Goal: Information Seeking & Learning: Find specific page/section

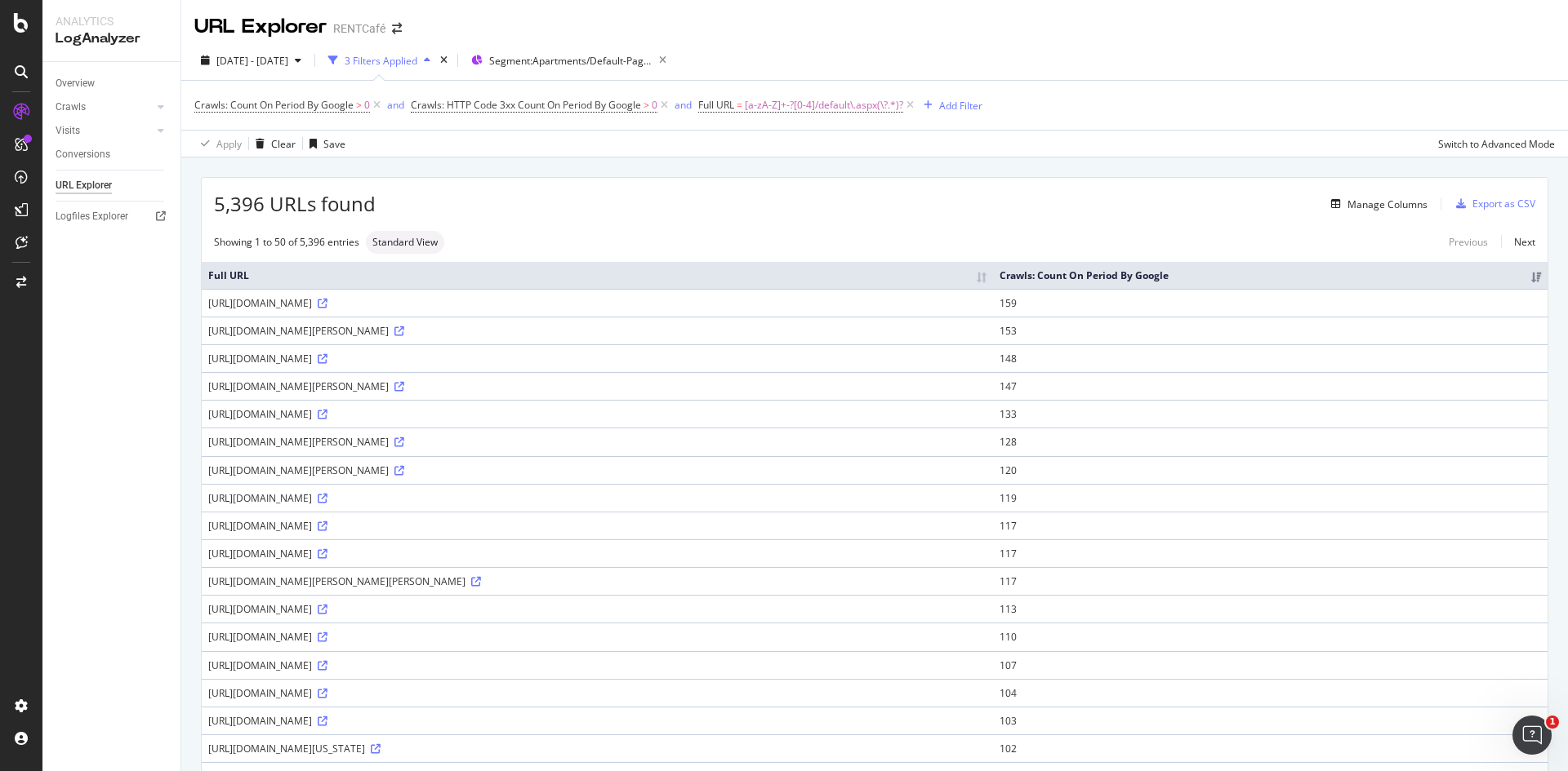
scroll to position [985, 0]
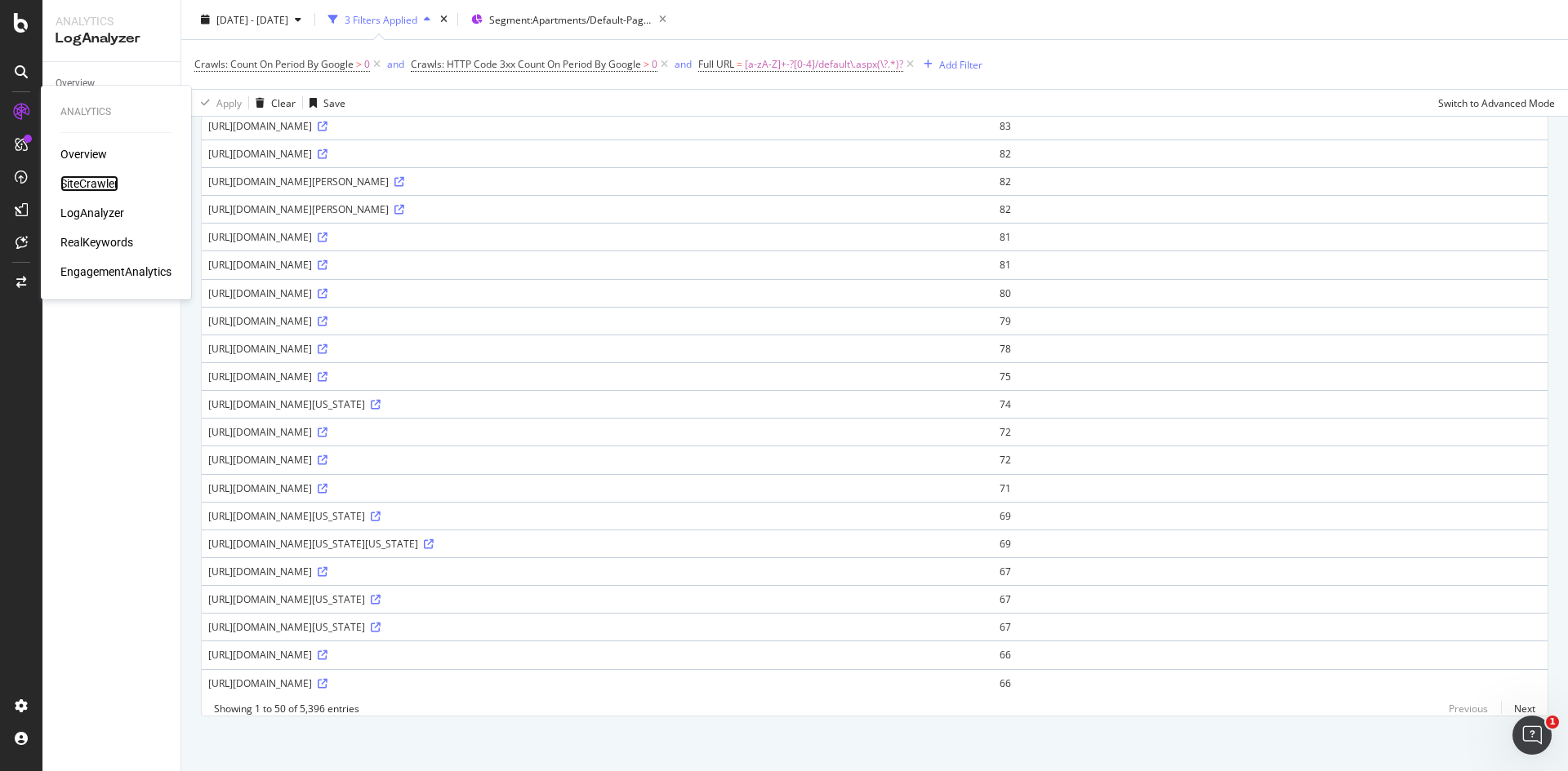
click at [104, 182] on div "SiteCrawler" at bounding box center [89, 184] width 58 height 17
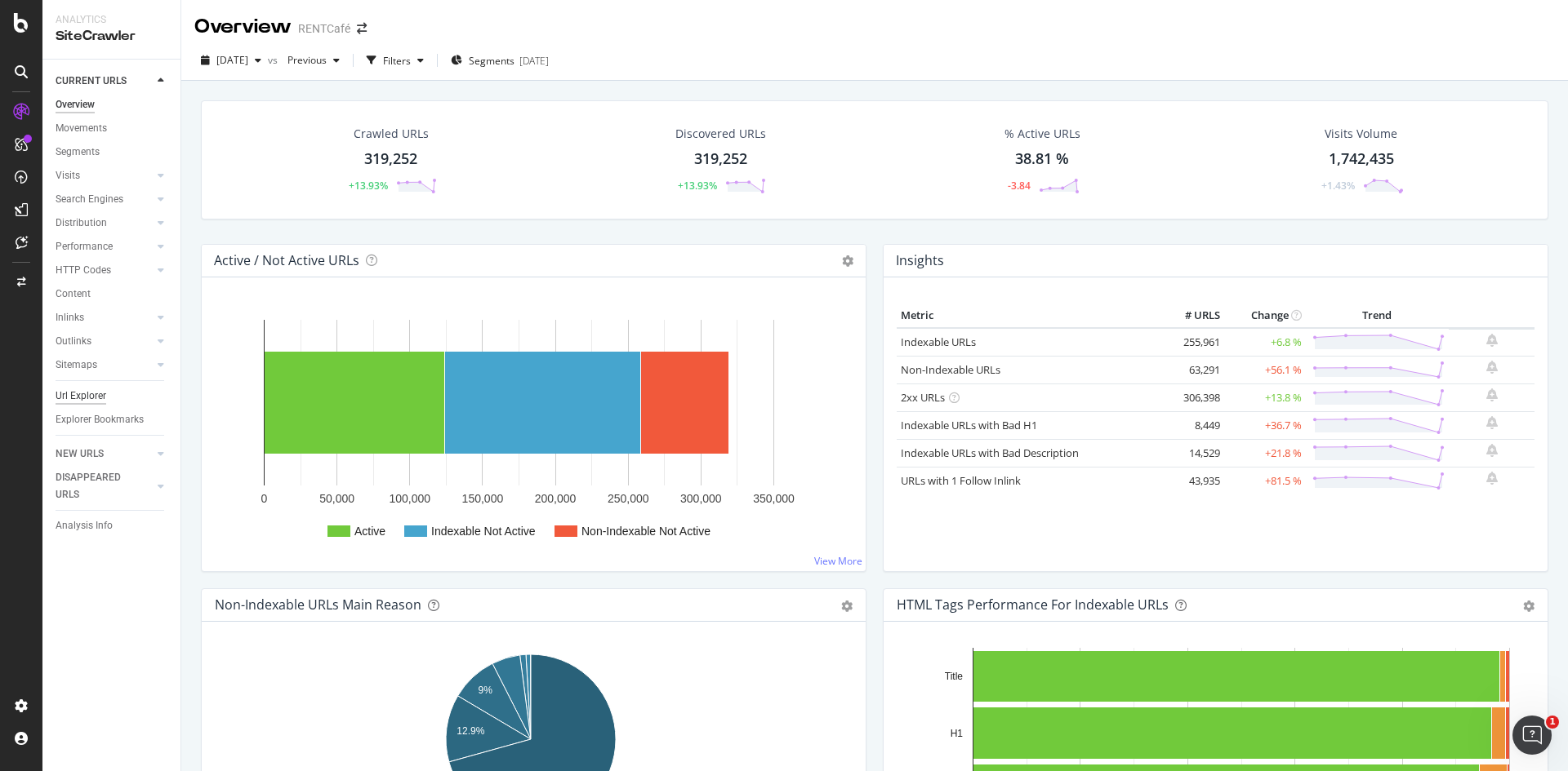
click at [101, 391] on div "Url Explorer" at bounding box center [81, 396] width 50 height 17
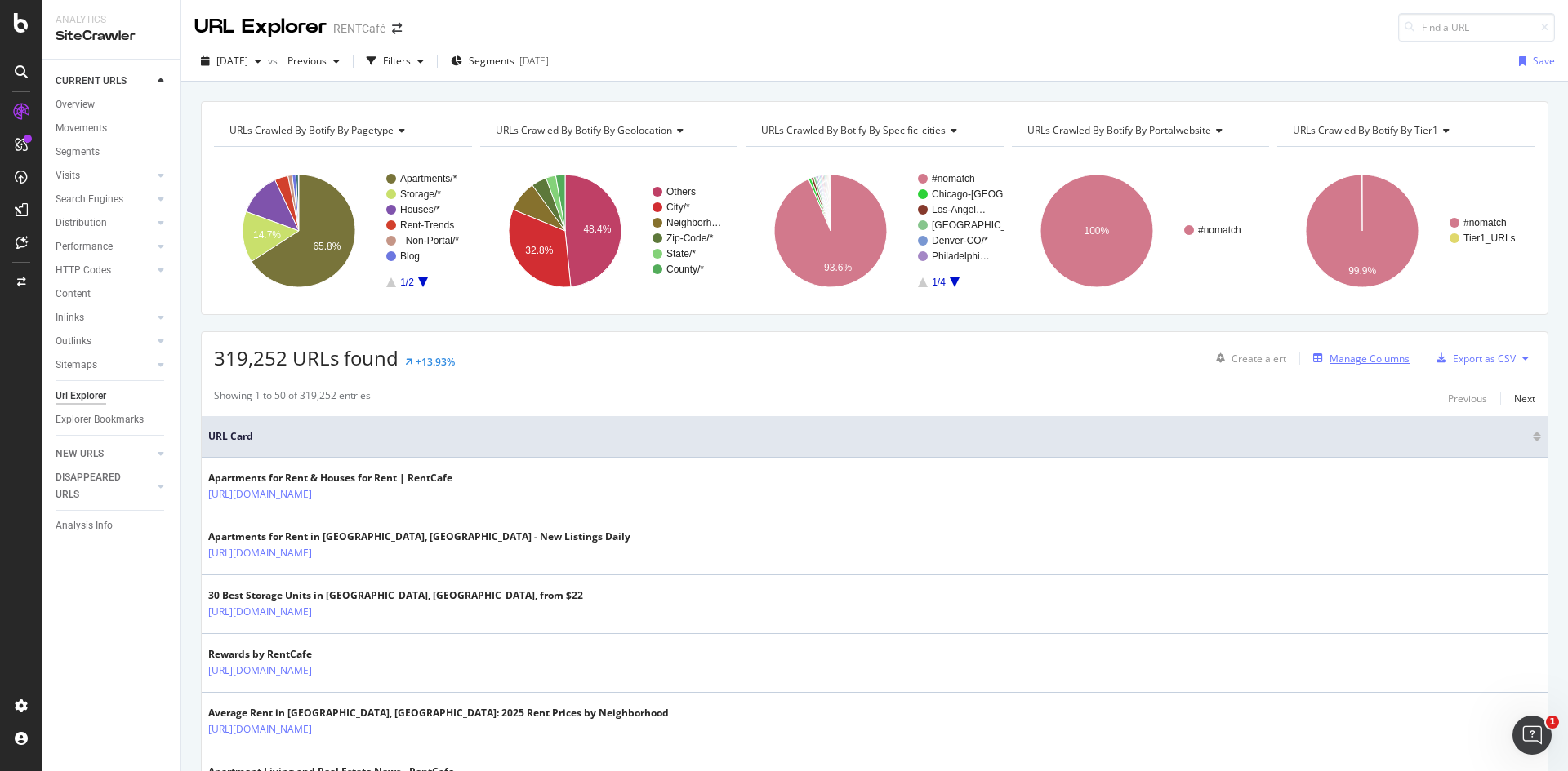
click at [1368, 362] on div "Manage Columns" at bounding box center [1370, 358] width 80 height 14
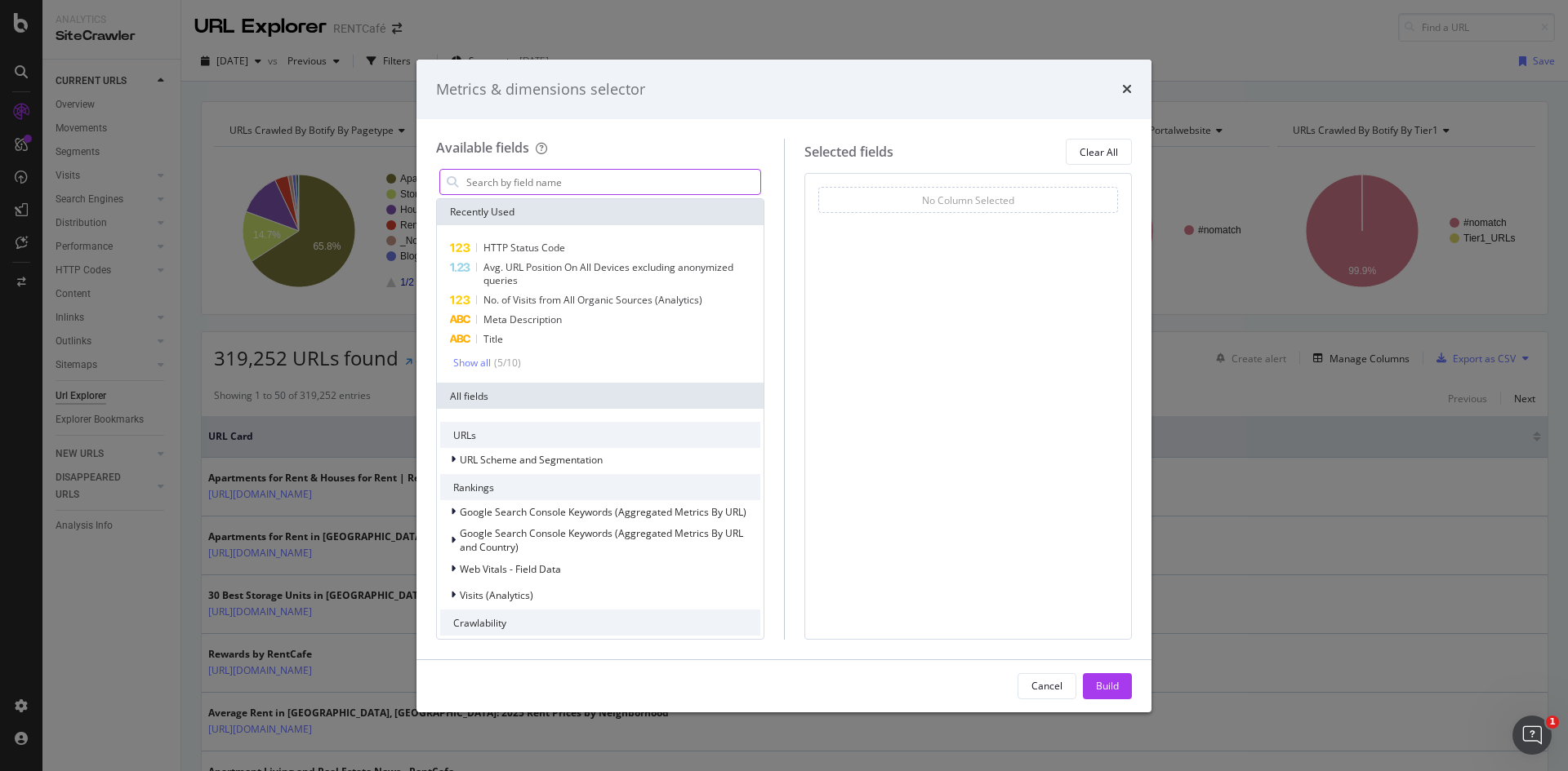
click at [512, 179] on input "modal" at bounding box center [612, 182] width 296 height 24
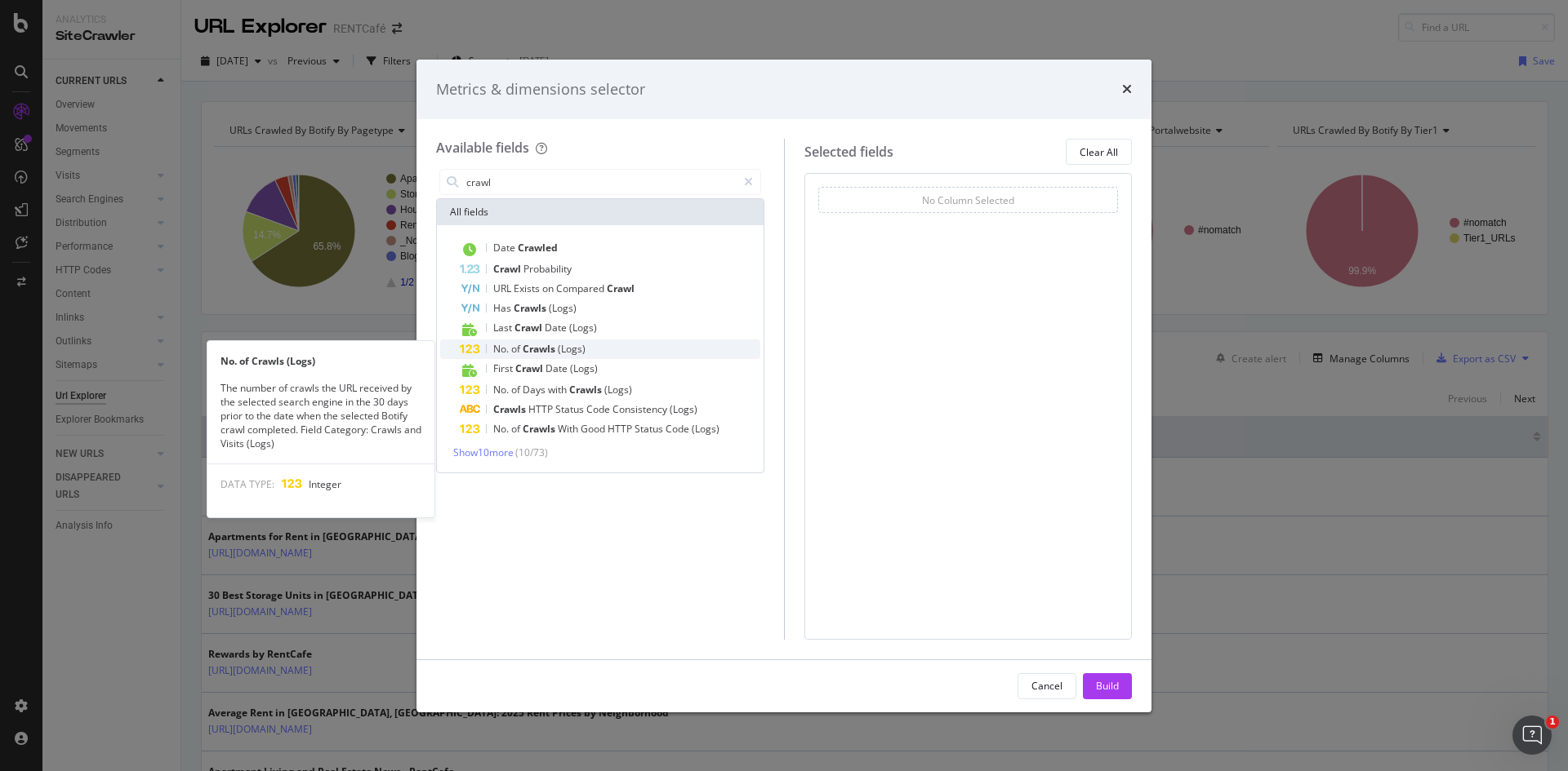
type input "crawl"
click at [625, 352] on div "No. of Crawls (Logs)" at bounding box center [610, 349] width 301 height 20
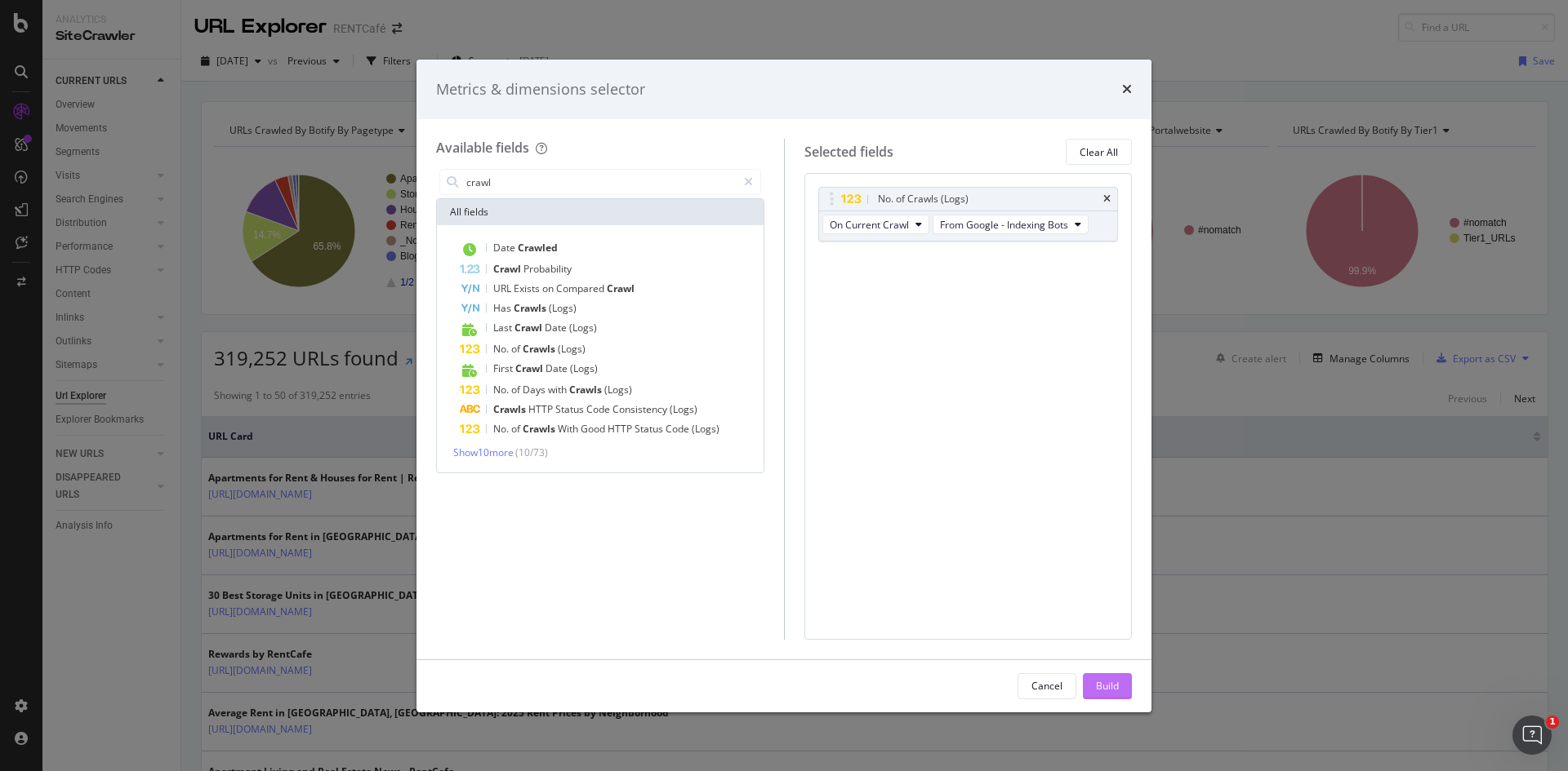
click at [1102, 681] on div "Build" at bounding box center [1107, 685] width 23 height 14
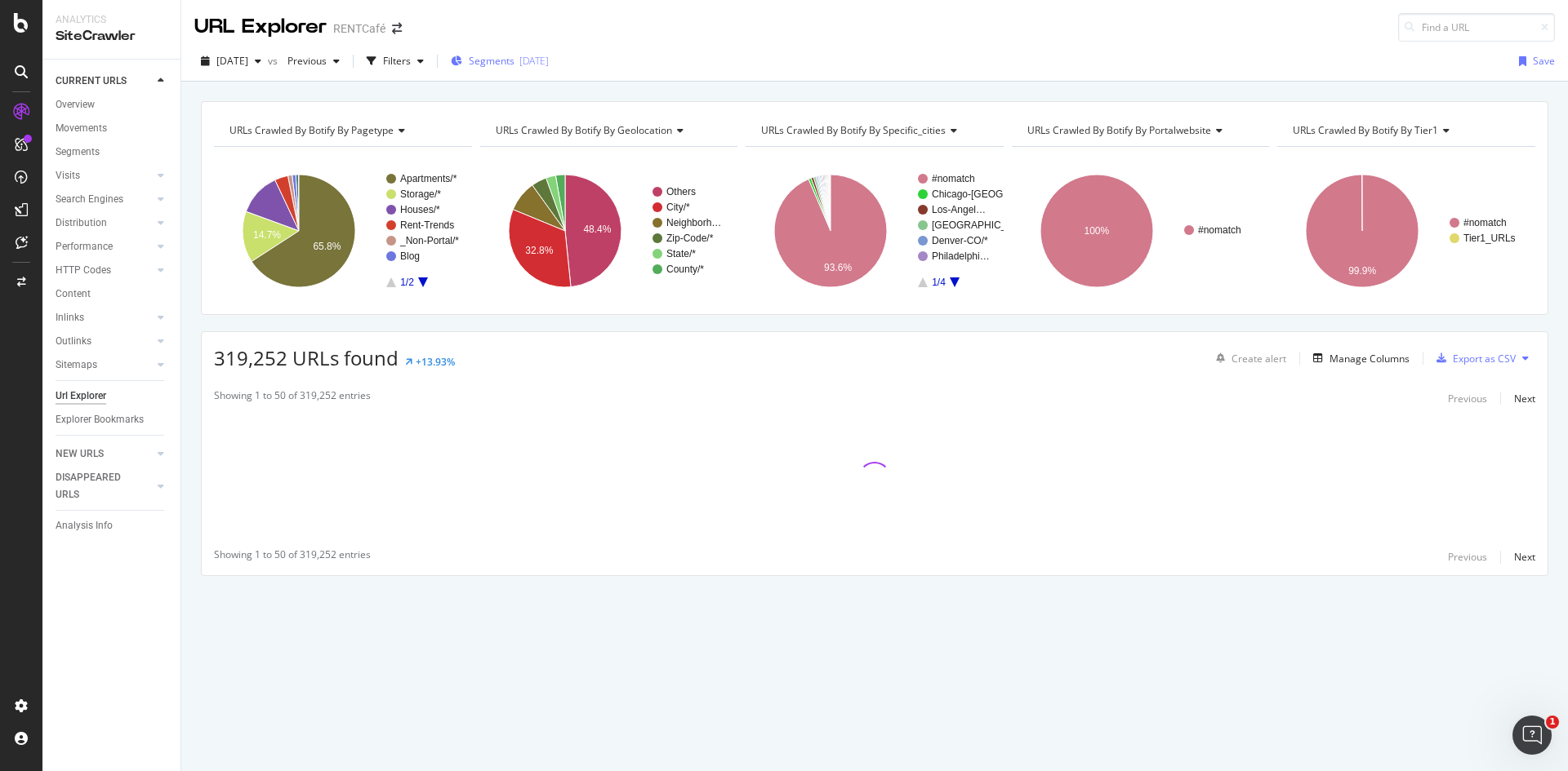
click at [515, 67] on span "Segments" at bounding box center [491, 60] width 46 height 14
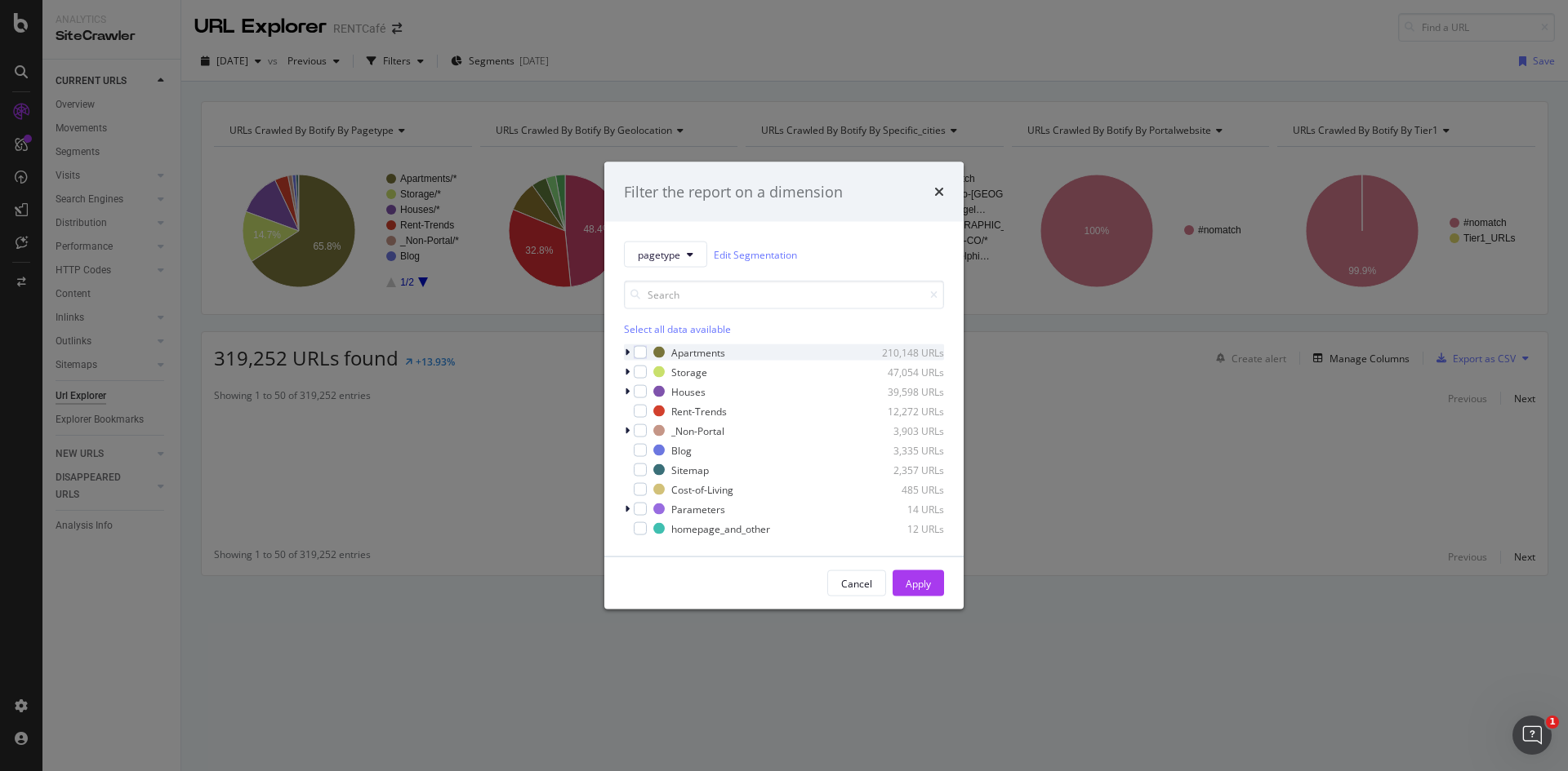
click at [629, 352] on icon "modal" at bounding box center [626, 352] width 5 height 10
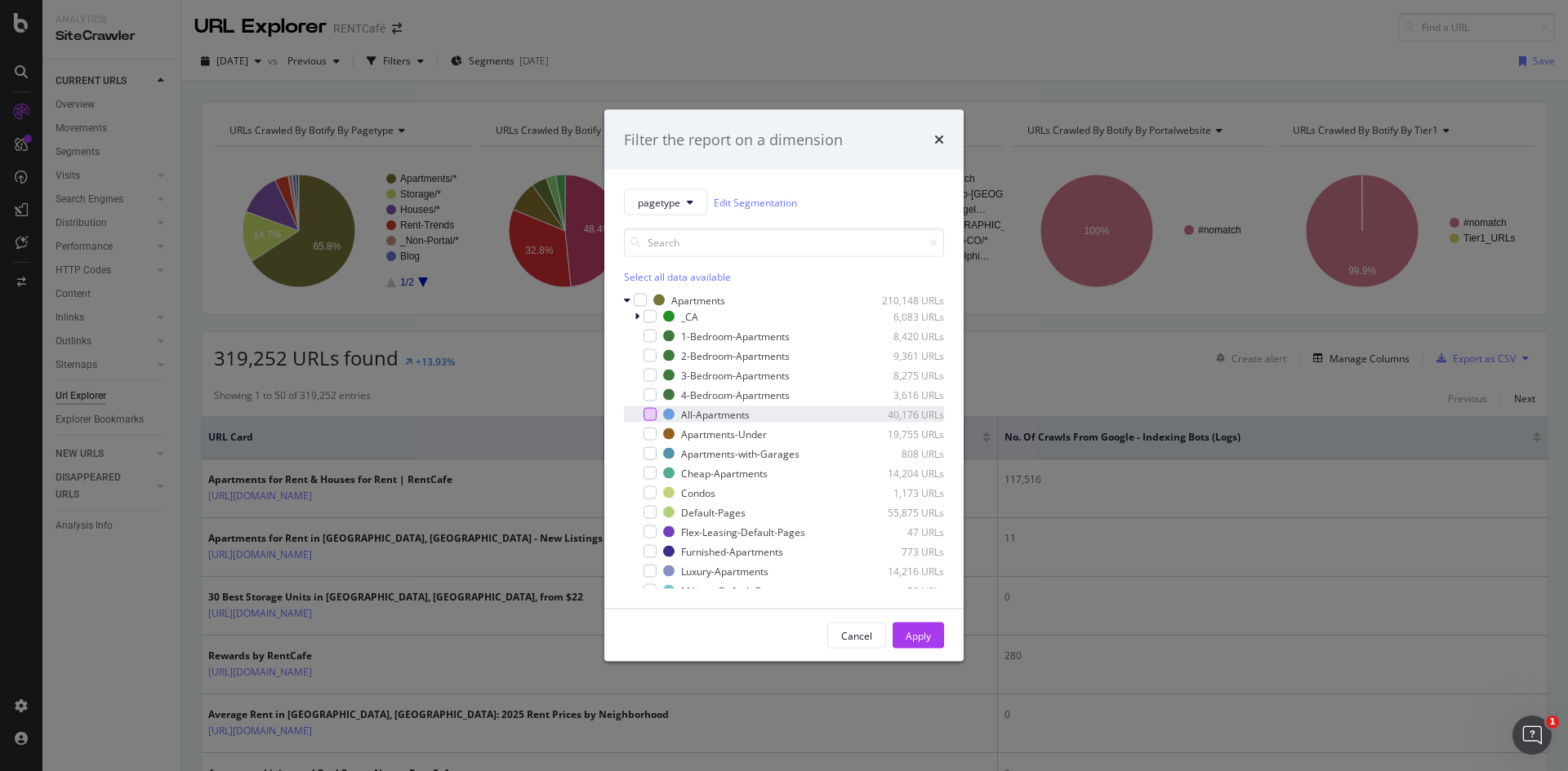
click at [651, 414] on div "modal" at bounding box center [650, 415] width 13 height 13
click at [651, 414] on icon "modal" at bounding box center [650, 415] width 7 height 8
click at [865, 638] on div "Cancel" at bounding box center [856, 635] width 31 height 14
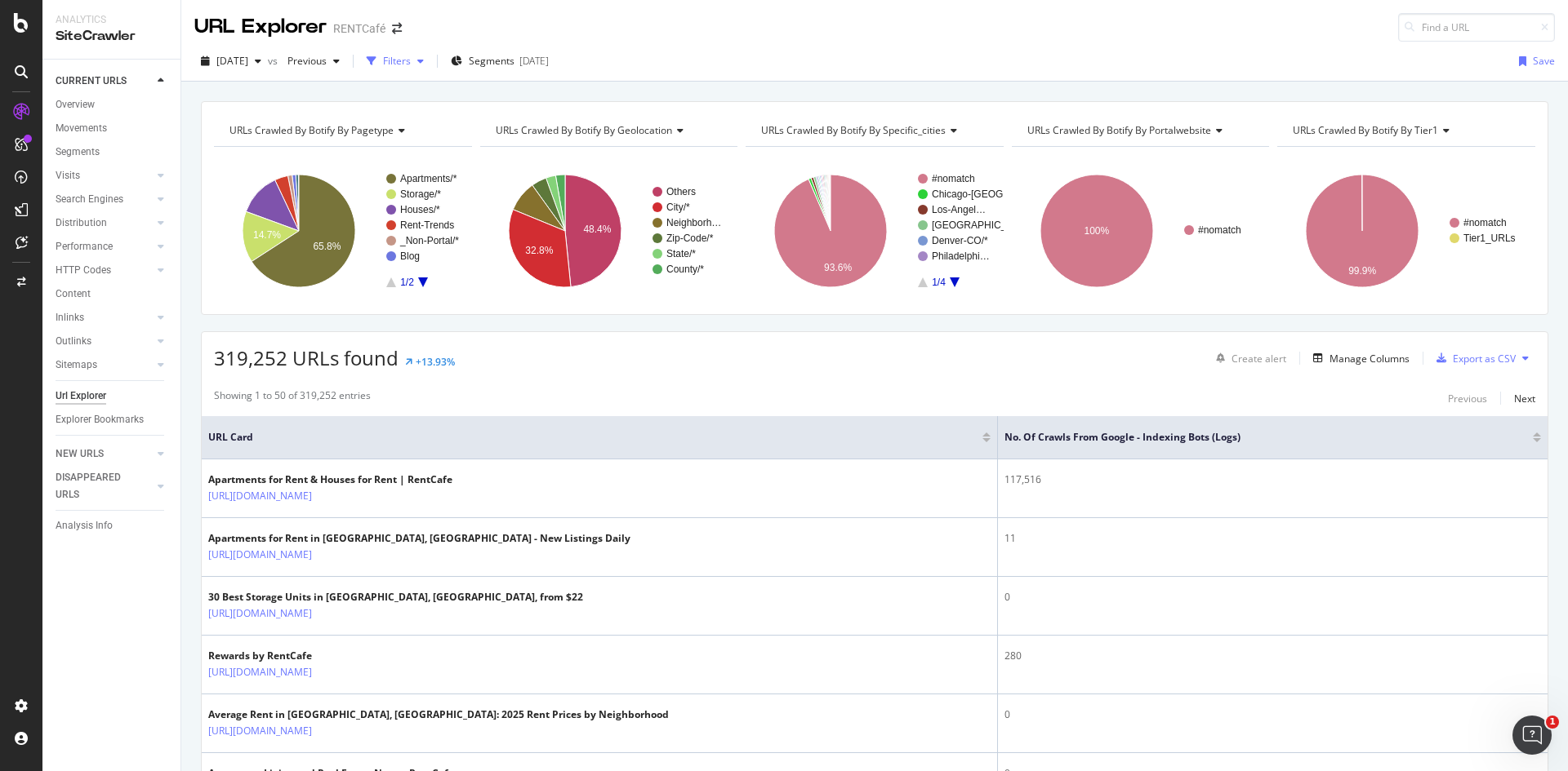
click at [431, 67] on div "Filters" at bounding box center [395, 61] width 70 height 24
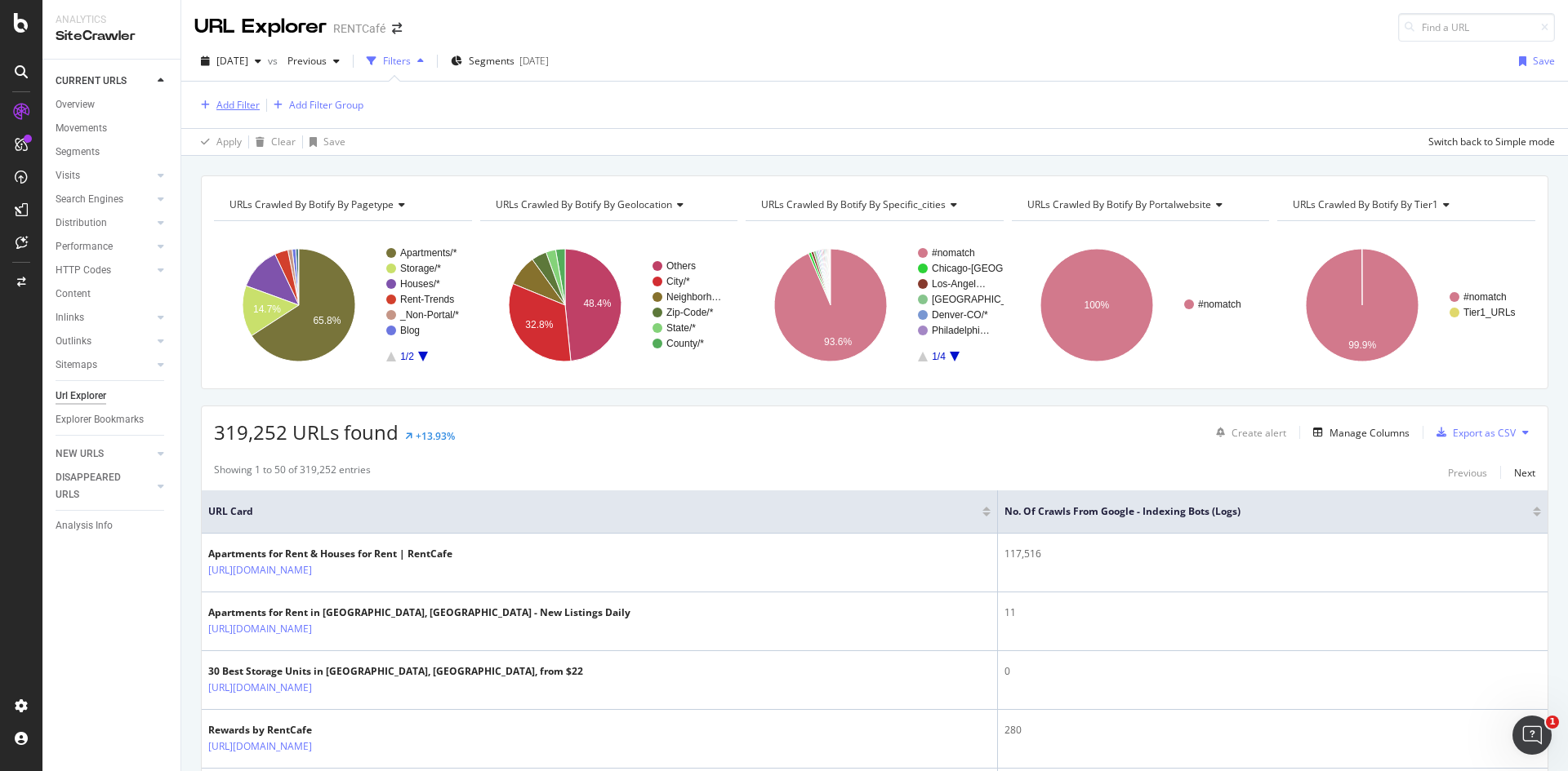
click at [231, 105] on div "Add Filter" at bounding box center [238, 104] width 44 height 14
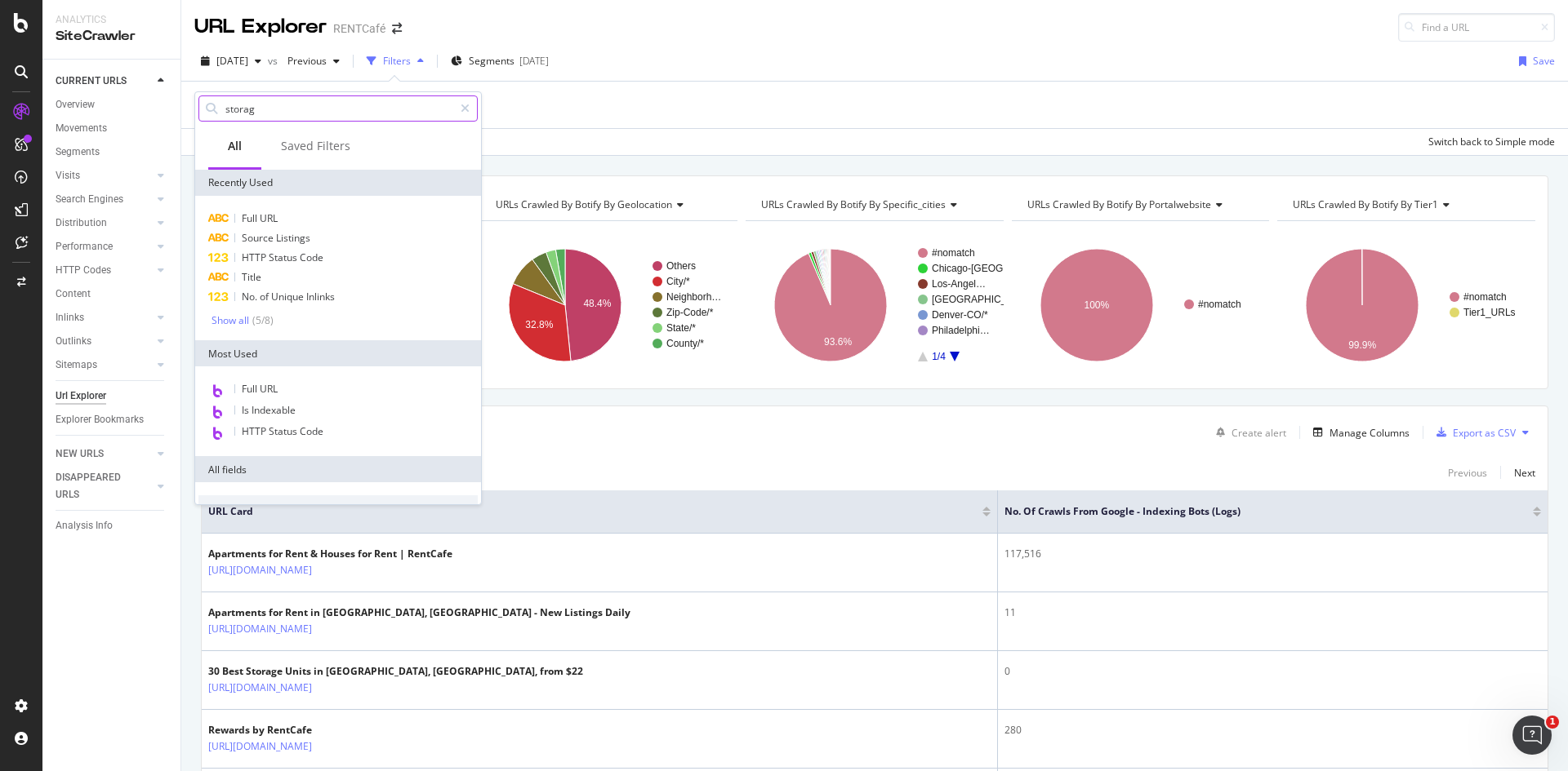
type input "storage"
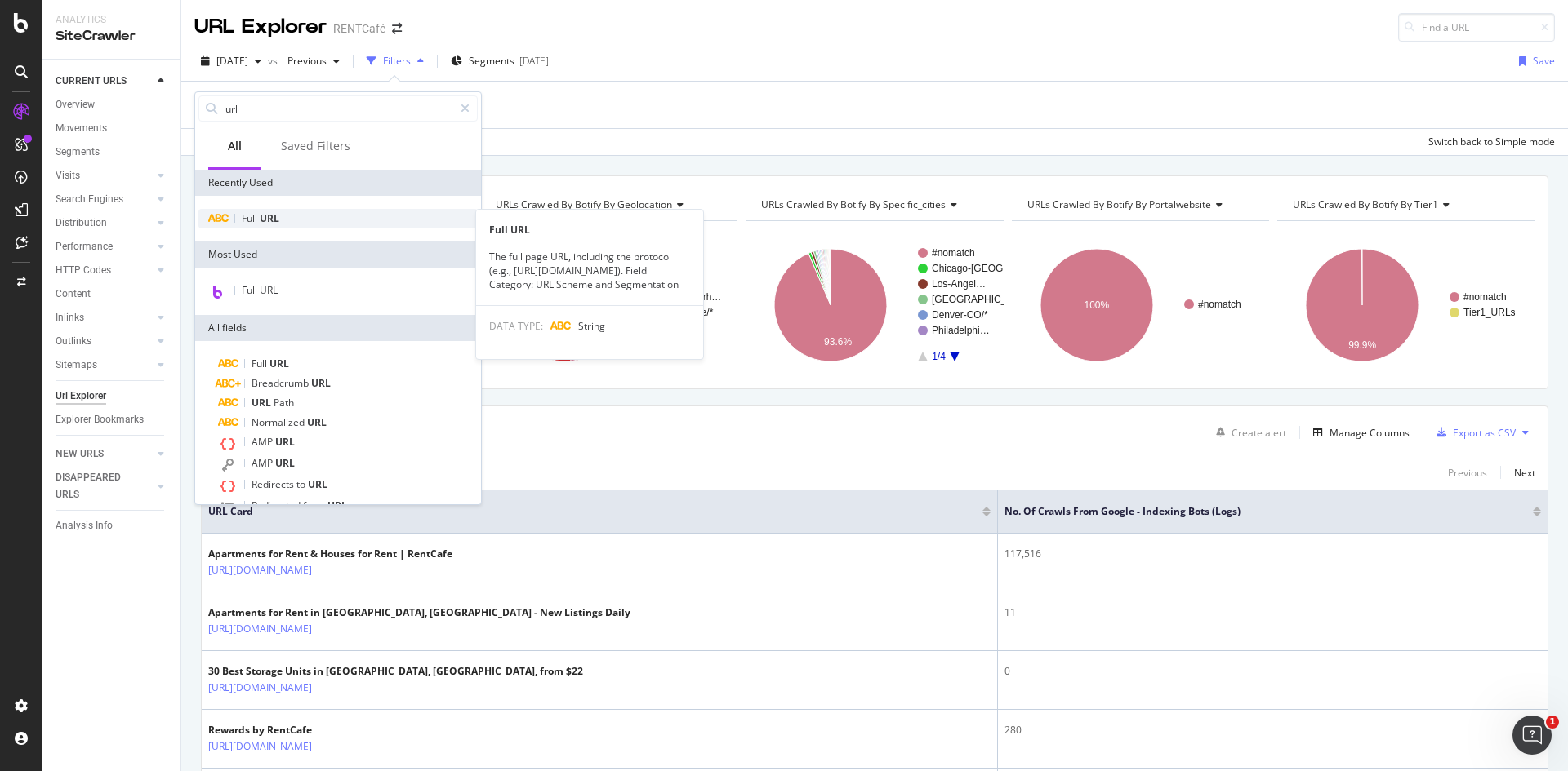
type input "url"
click at [253, 223] on span "Full" at bounding box center [250, 218] width 18 height 14
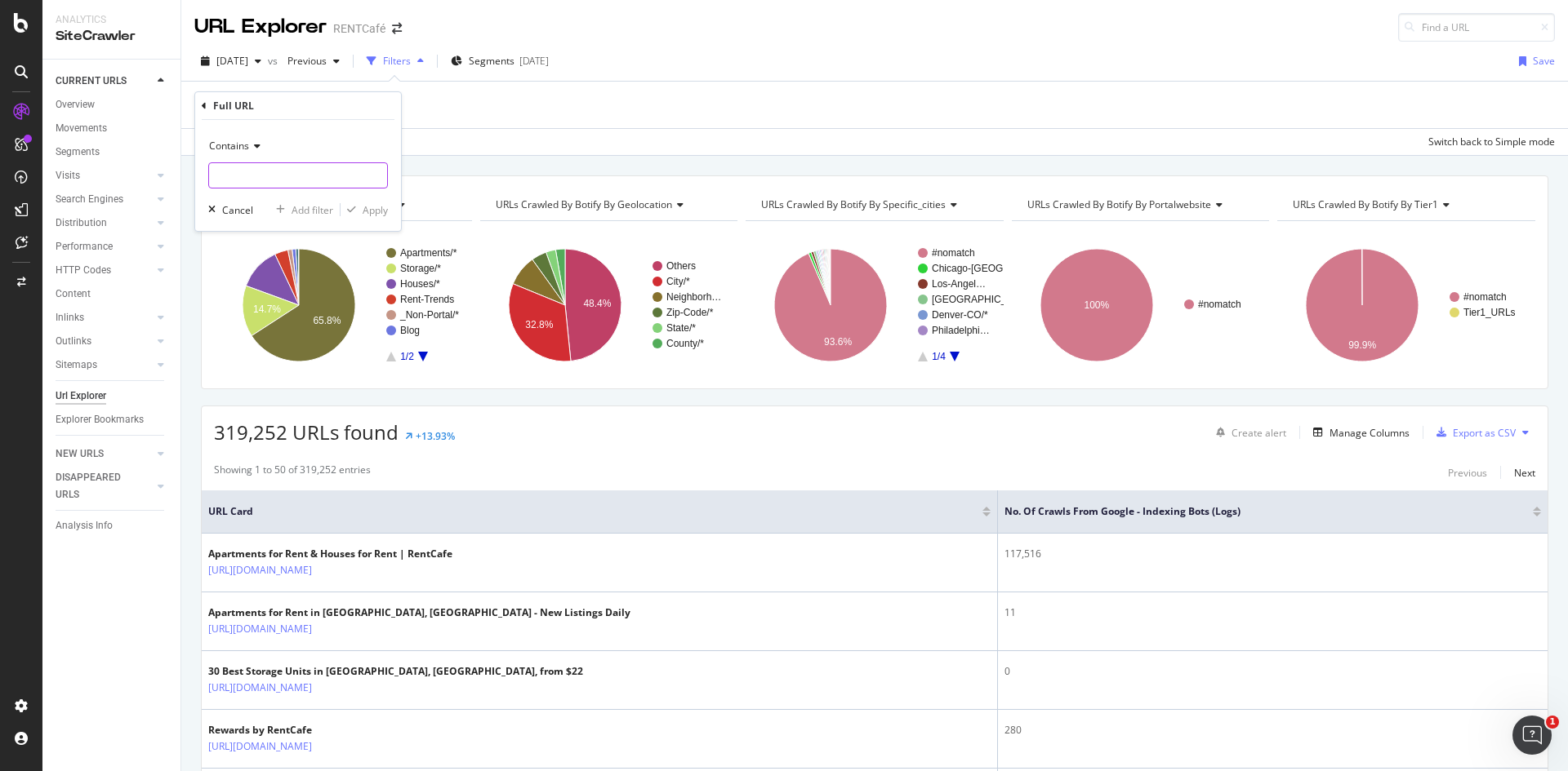
click at [261, 174] on input "text" at bounding box center [298, 176] width 178 height 26
paste input "storage"
type input "storage"
drag, startPoint x: 371, startPoint y: 210, endPoint x: 235, endPoint y: 198, distance: 136.5
click at [235, 198] on div "Contains storage Cancel Add filter Apply" at bounding box center [298, 175] width 206 height 111
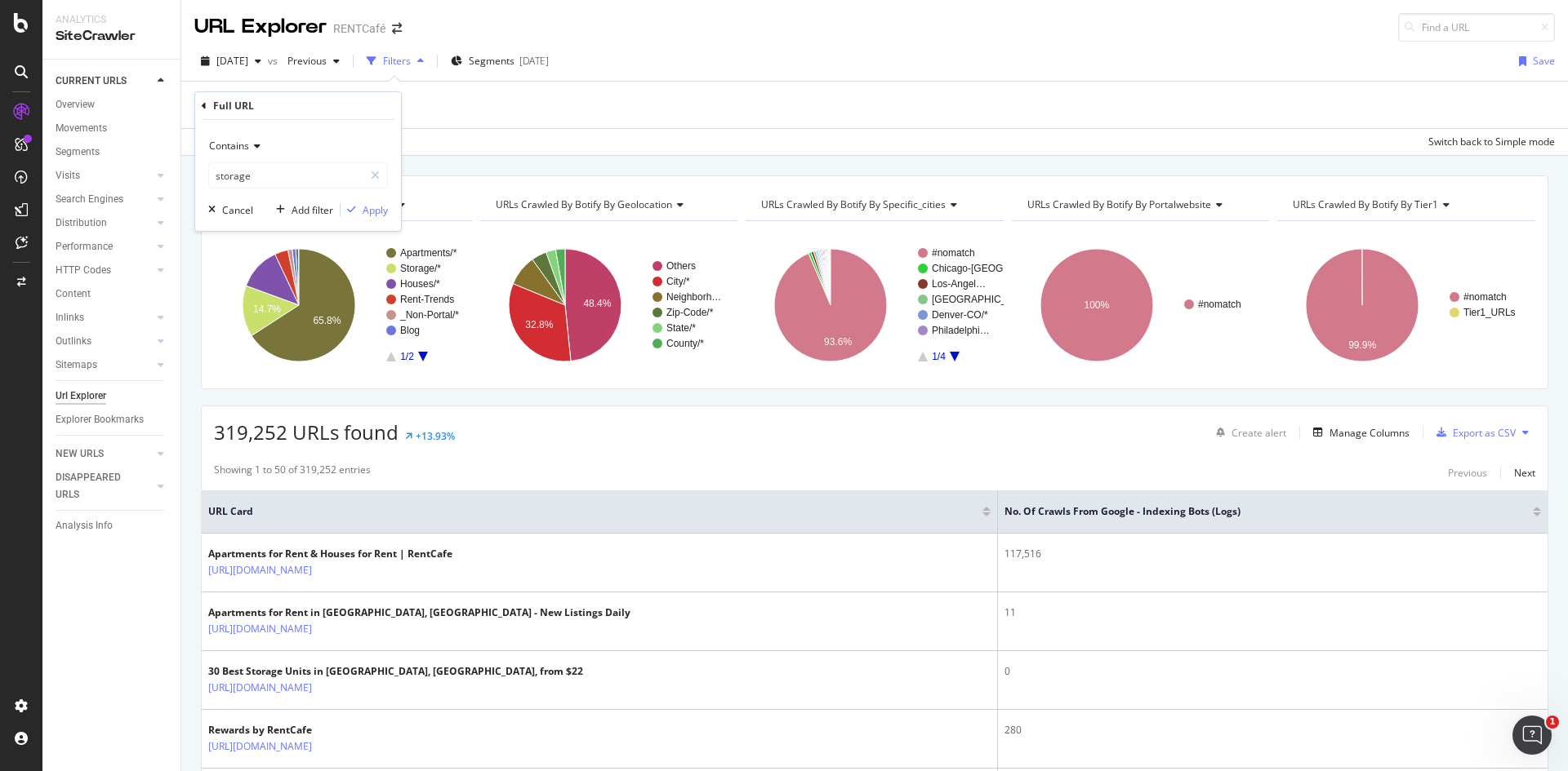
click at [246, 140] on span "Contains" at bounding box center [229, 145] width 40 height 14
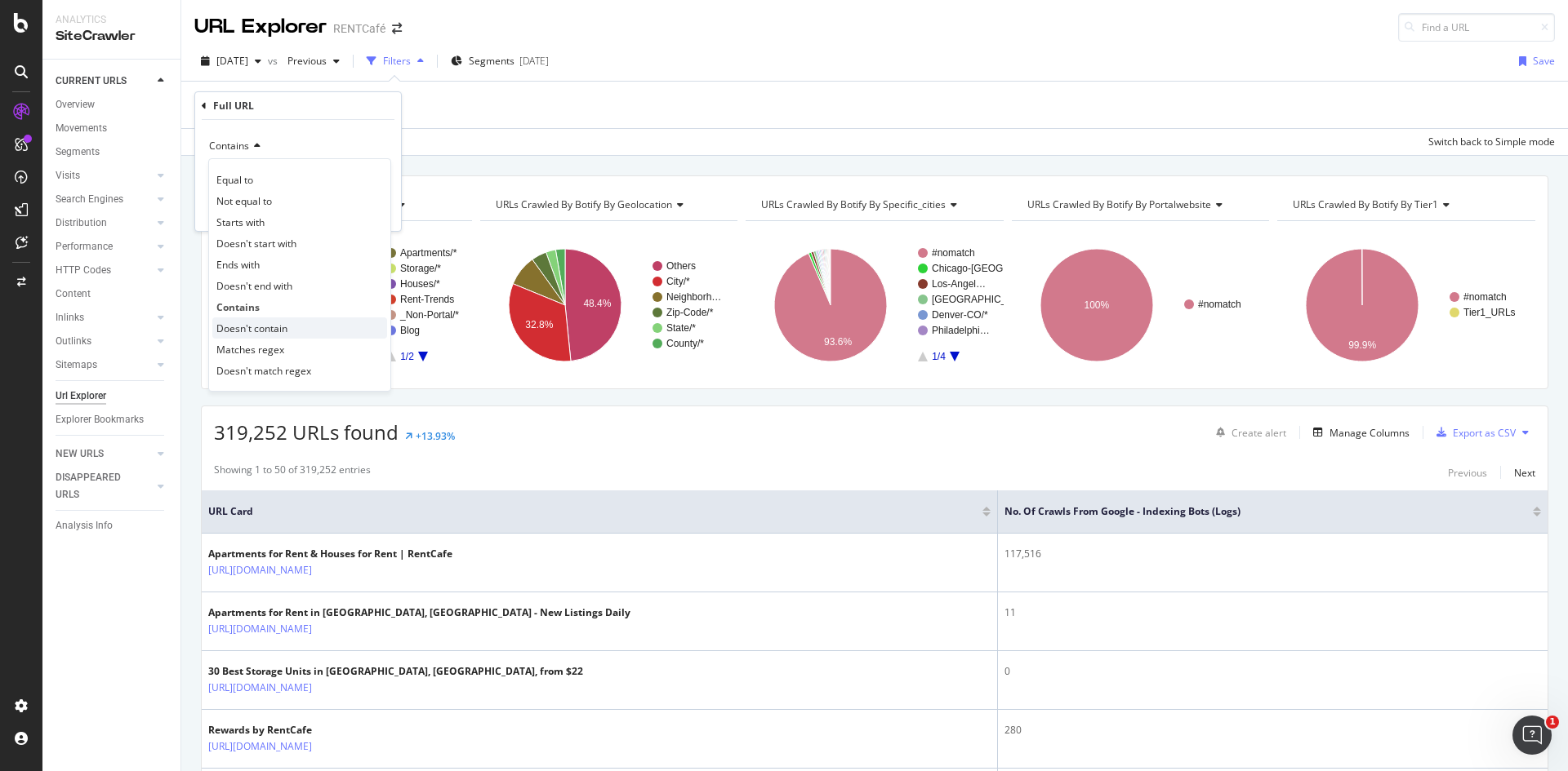
click at [273, 330] on span "Doesn't contain" at bounding box center [252, 328] width 71 height 14
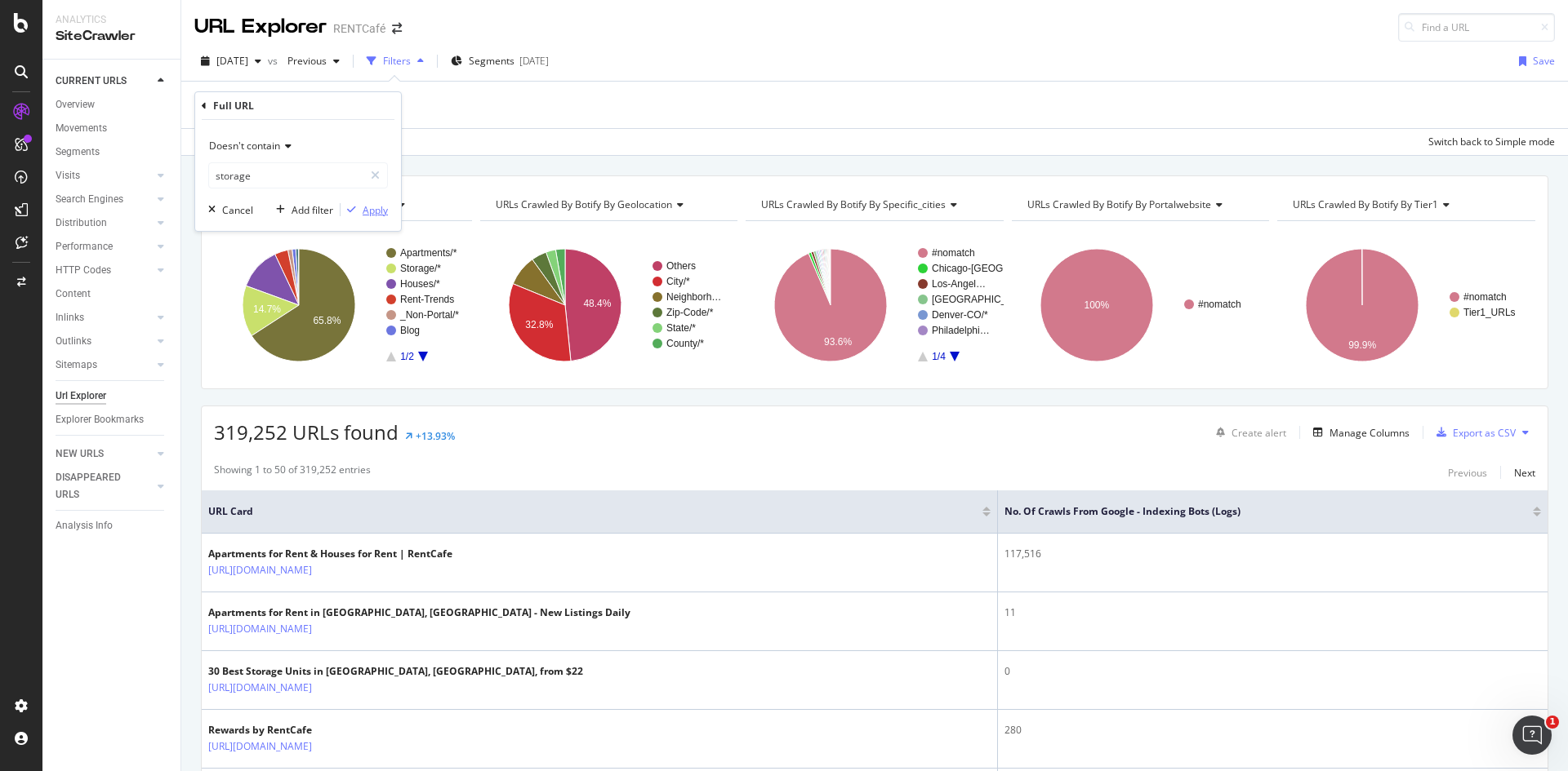
click at [369, 210] on div "Apply" at bounding box center [375, 210] width 25 height 14
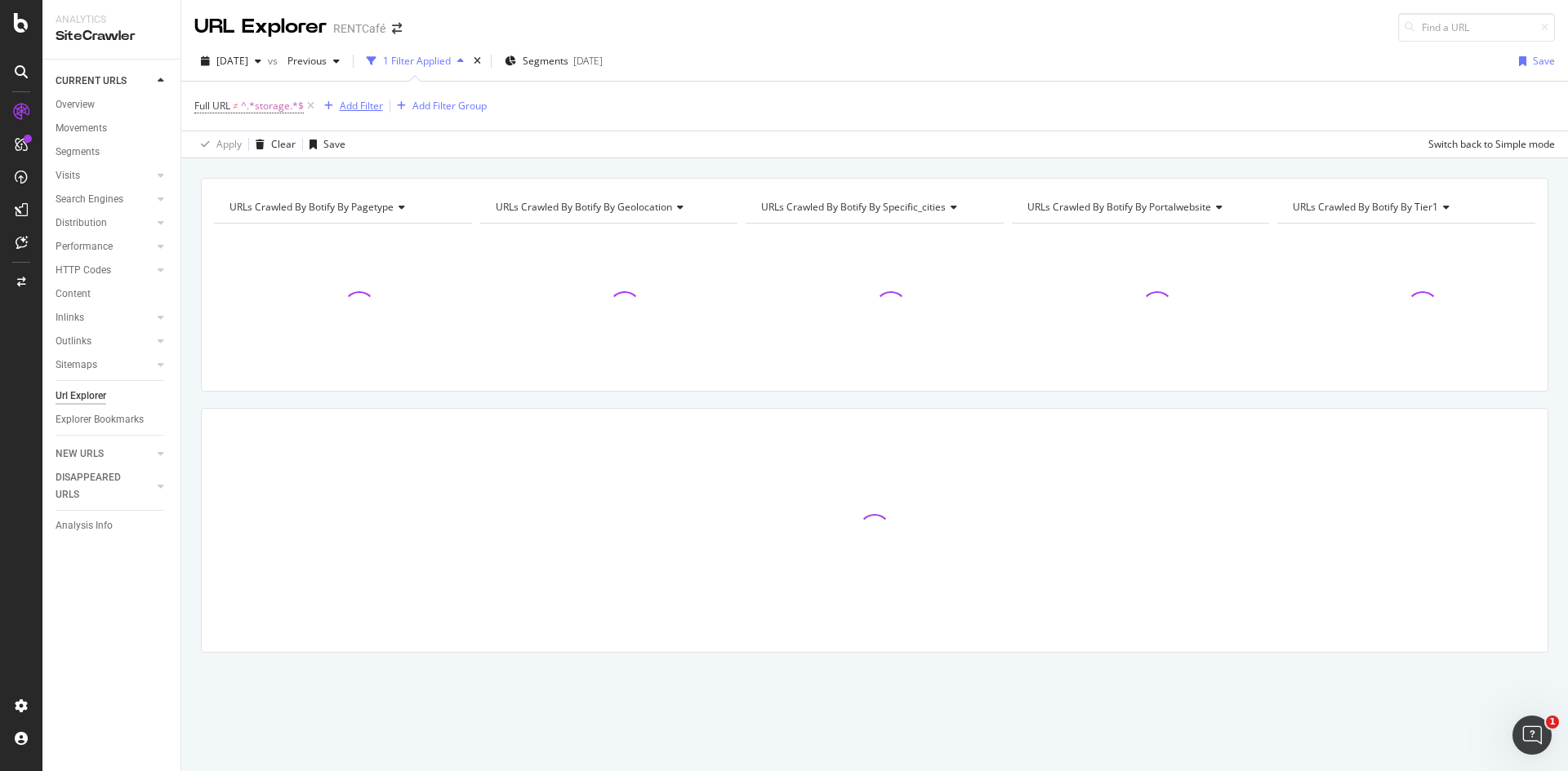
click at [382, 101] on div "Add Filter" at bounding box center [361, 105] width 44 height 14
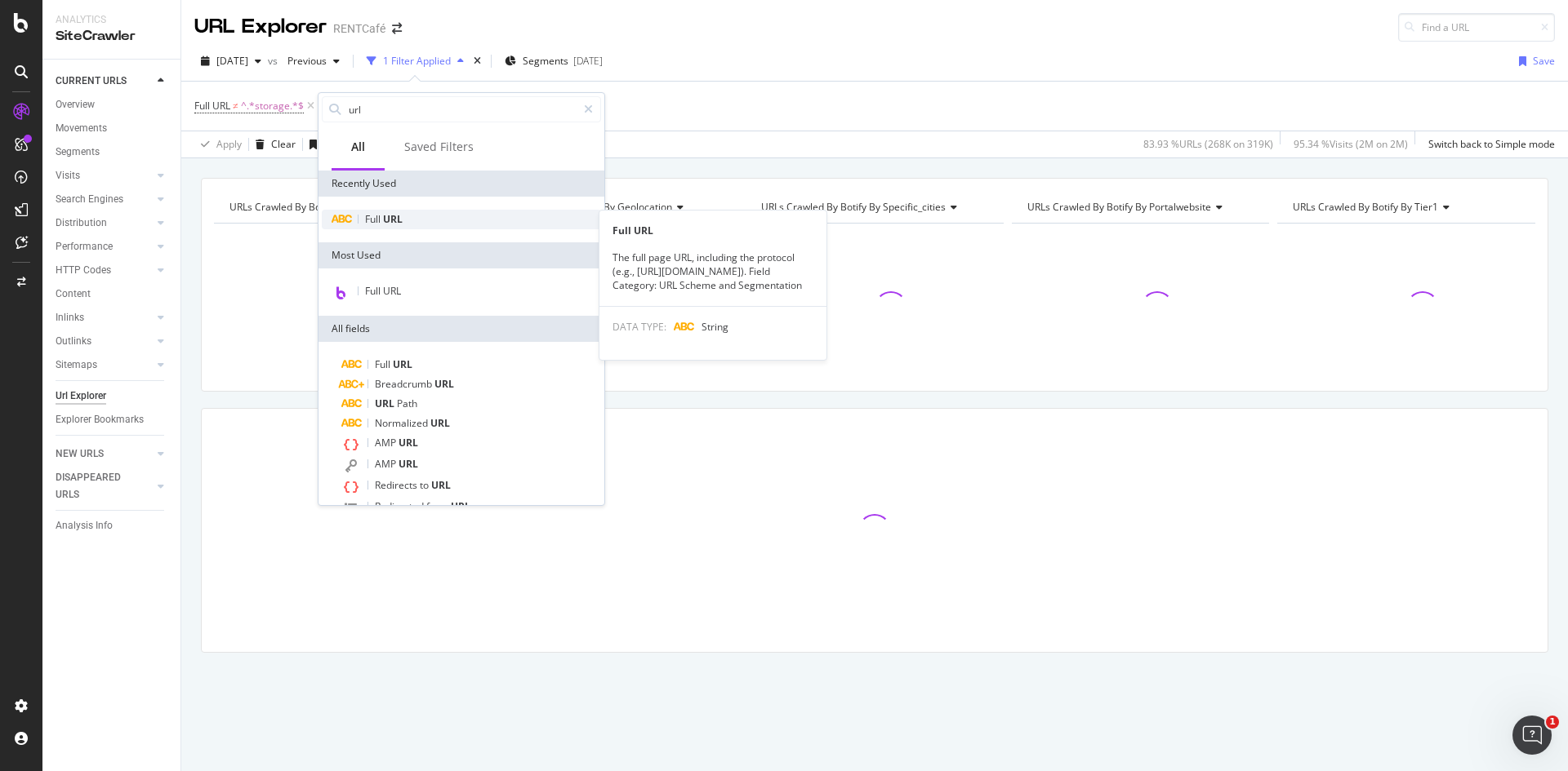
click at [399, 224] on span "URL" at bounding box center [393, 219] width 20 height 14
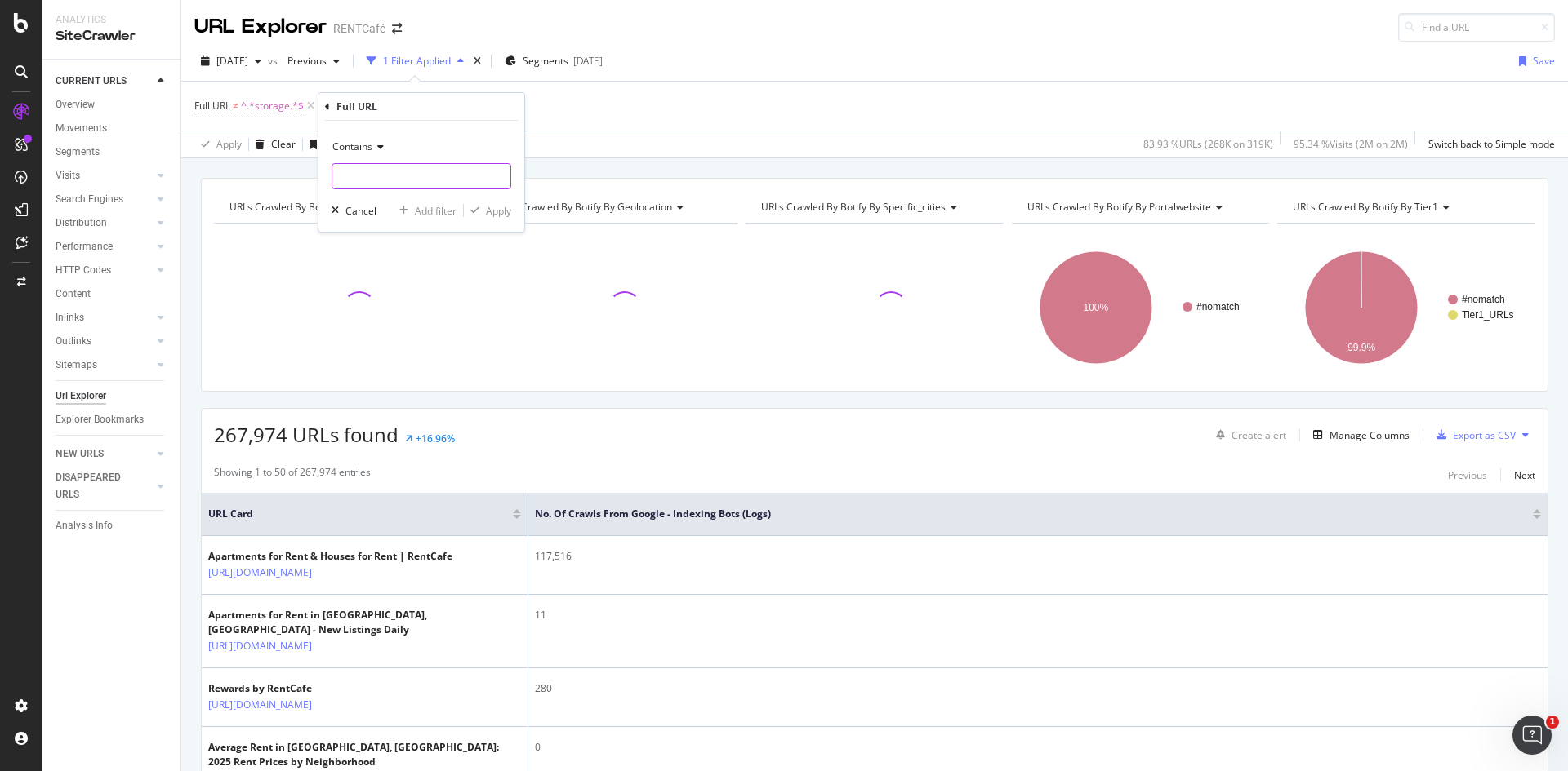
click at [390, 179] on input "text" at bounding box center [421, 177] width 178 height 26
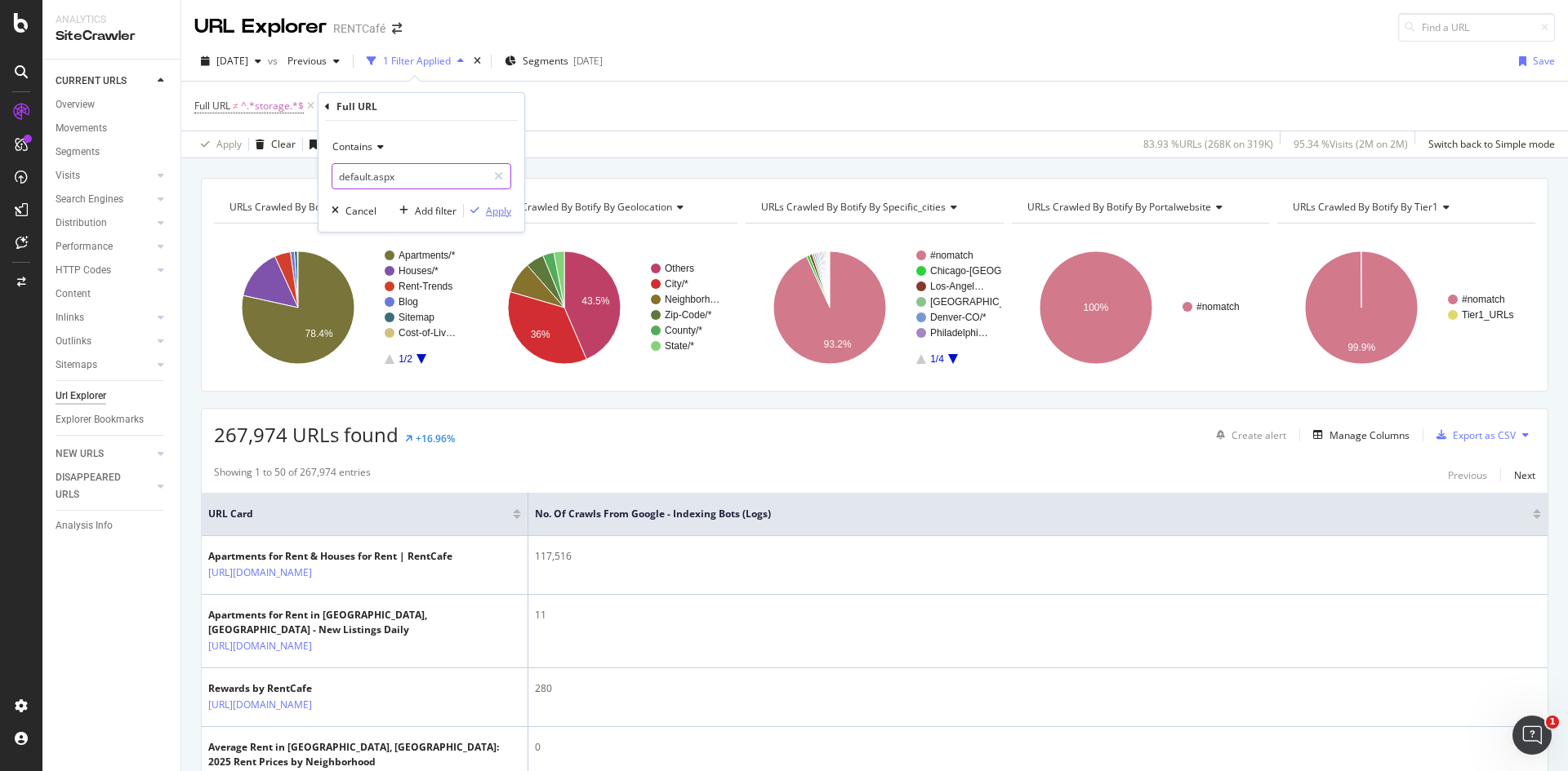
type input "default.aspx"
click at [499, 215] on div "Apply" at bounding box center [498, 210] width 25 height 14
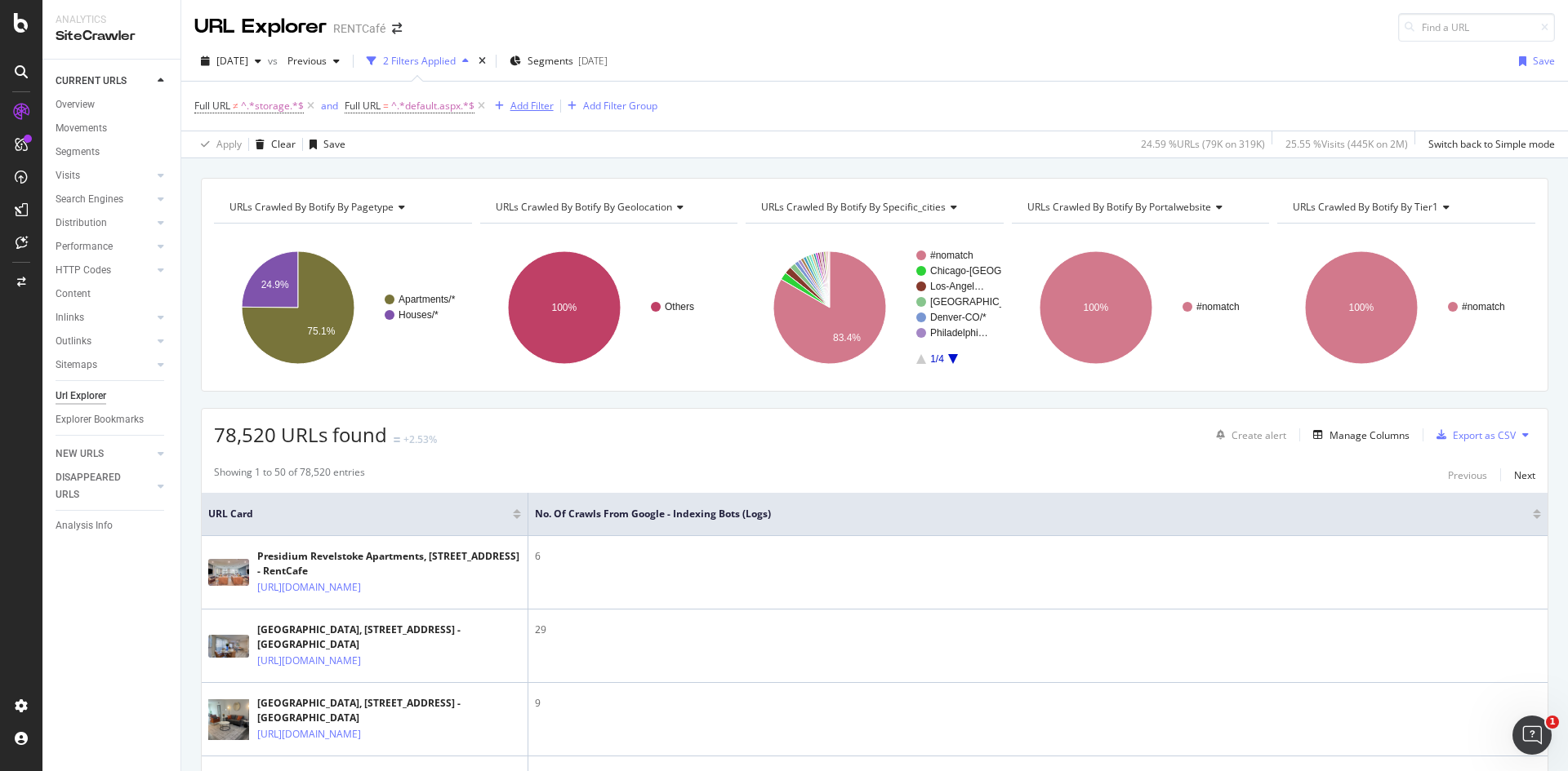
click at [520, 111] on div "Add Filter" at bounding box center [532, 105] width 44 height 14
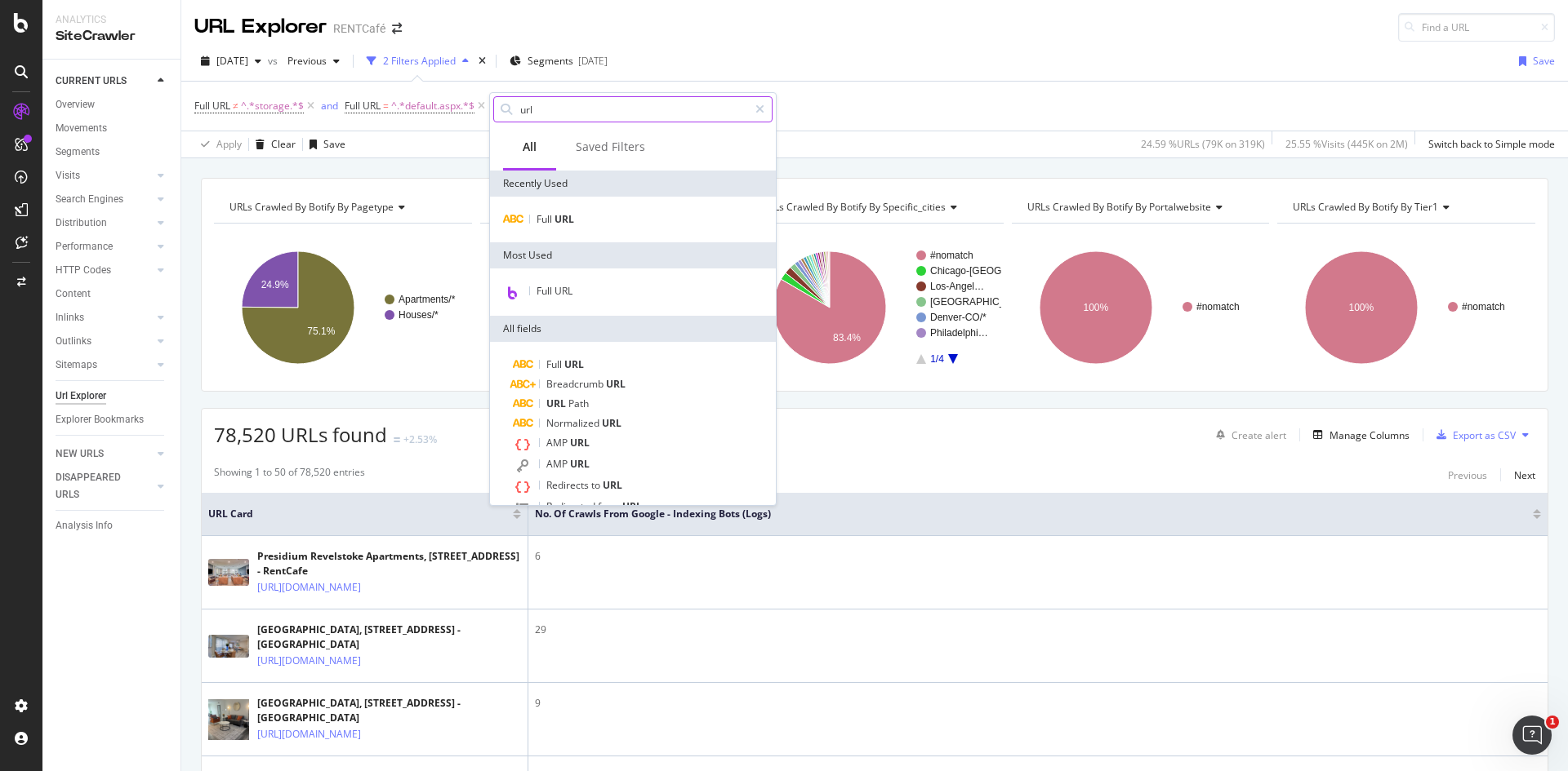
click at [553, 111] on input "url" at bounding box center [633, 109] width 230 height 24
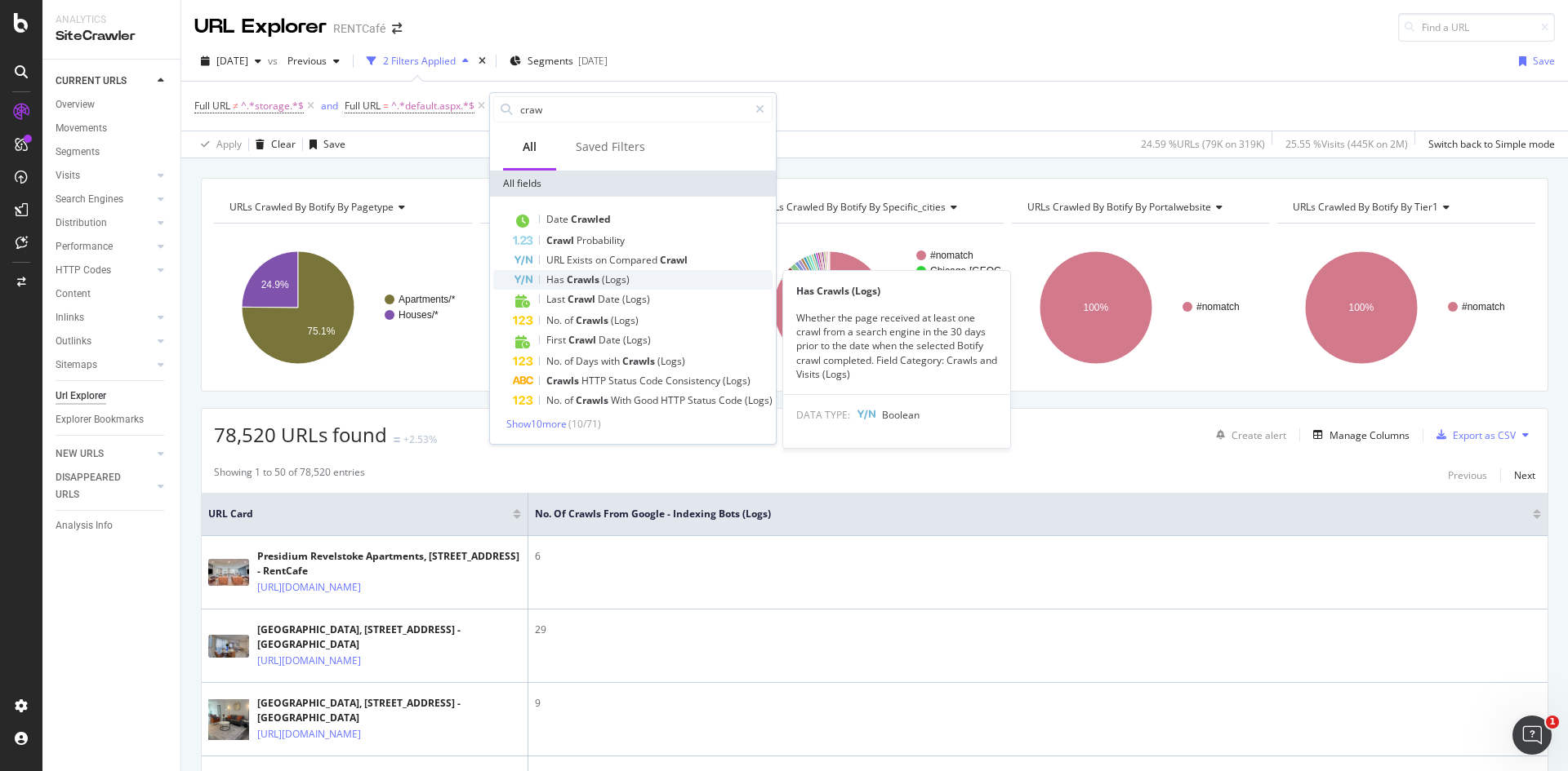
type input "craw"
click at [665, 284] on div "Has Crawls (Logs)" at bounding box center [642, 280] width 260 height 20
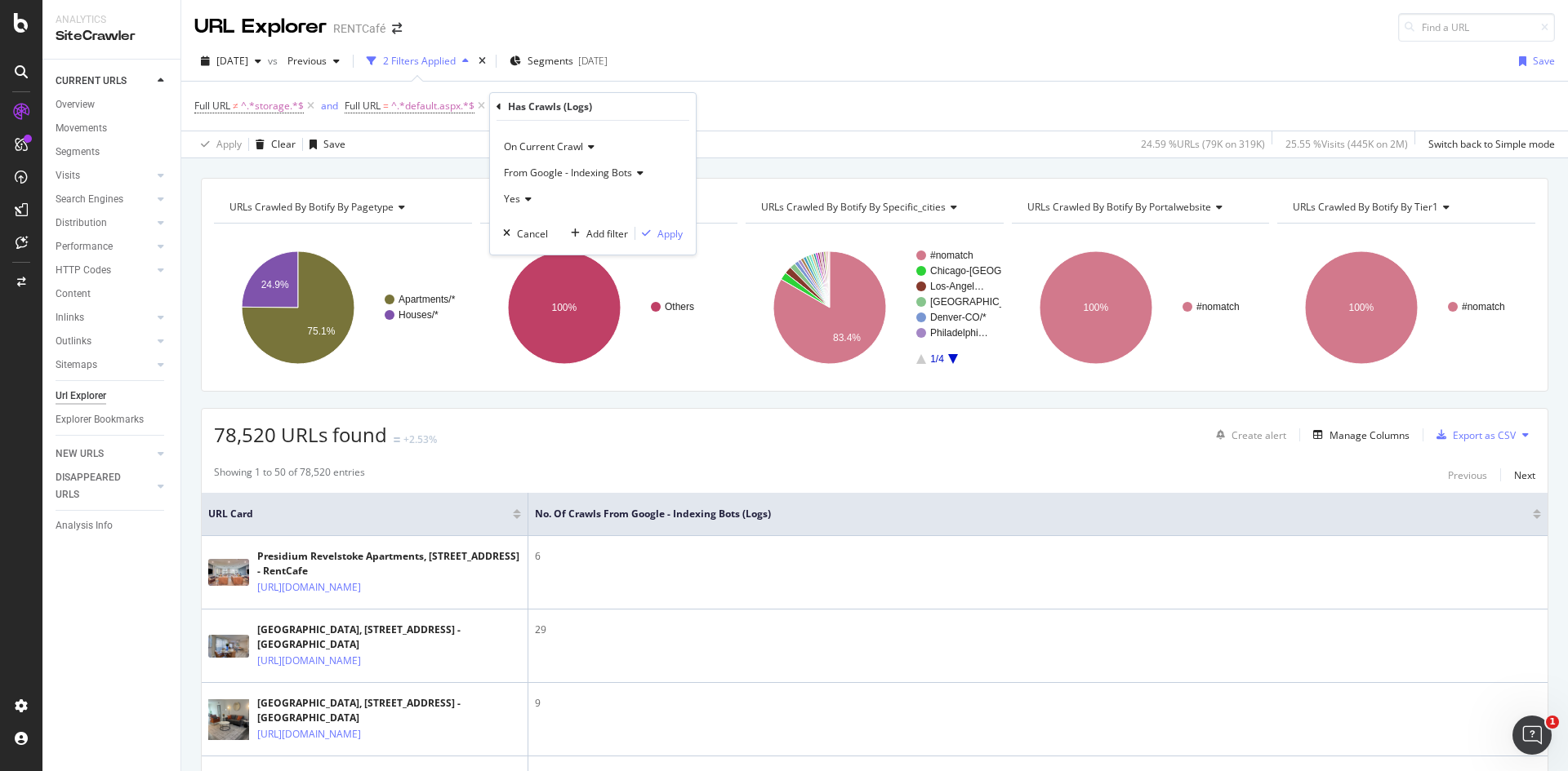
click at [533, 206] on div "Yes" at bounding box center [593, 199] width 180 height 26
click at [525, 253] on span "No" at bounding box center [517, 254] width 13 height 14
click at [670, 237] on div "Apply" at bounding box center [670, 233] width 25 height 14
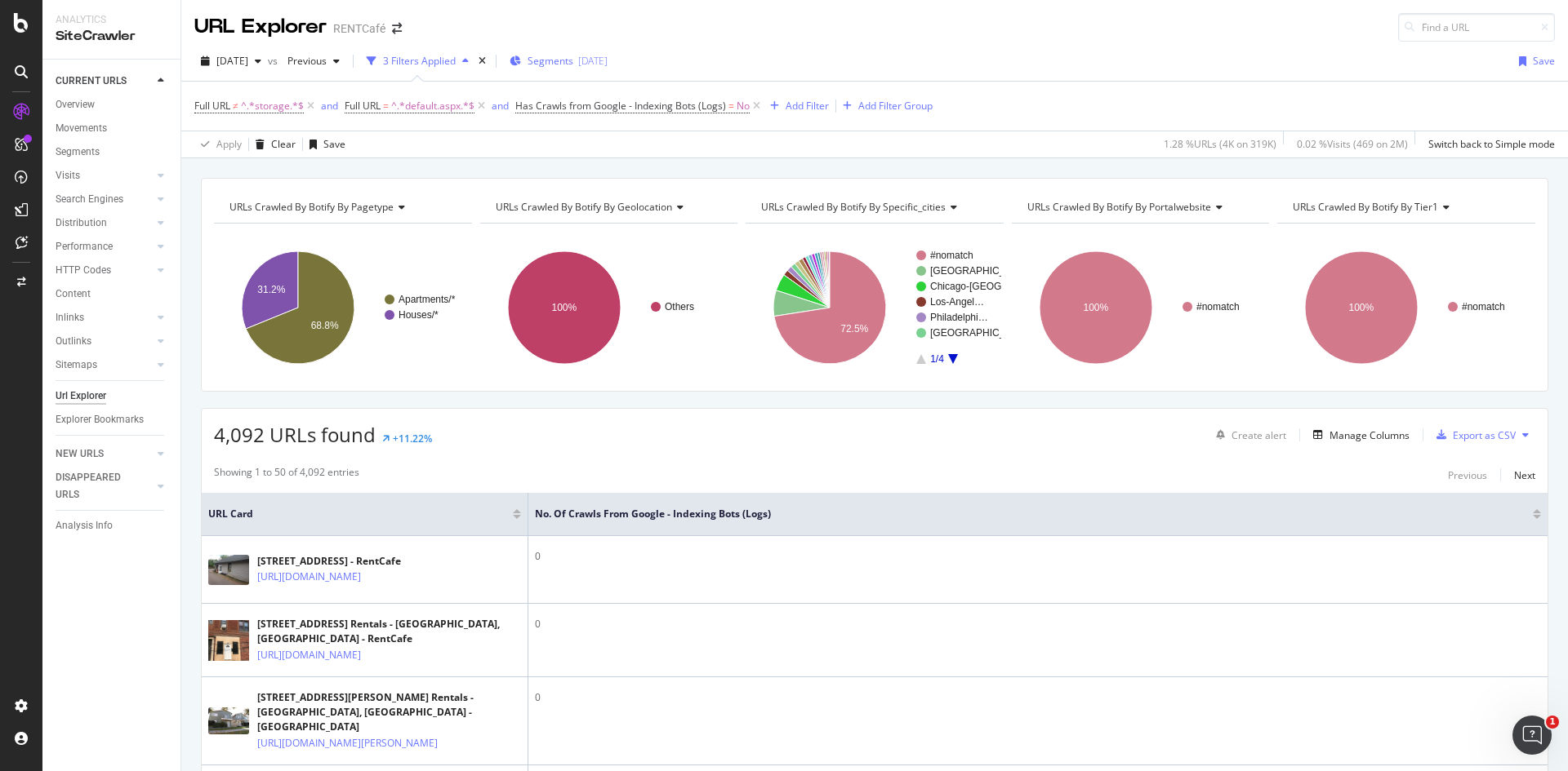
click at [559, 57] on span "Segments" at bounding box center [550, 60] width 46 height 14
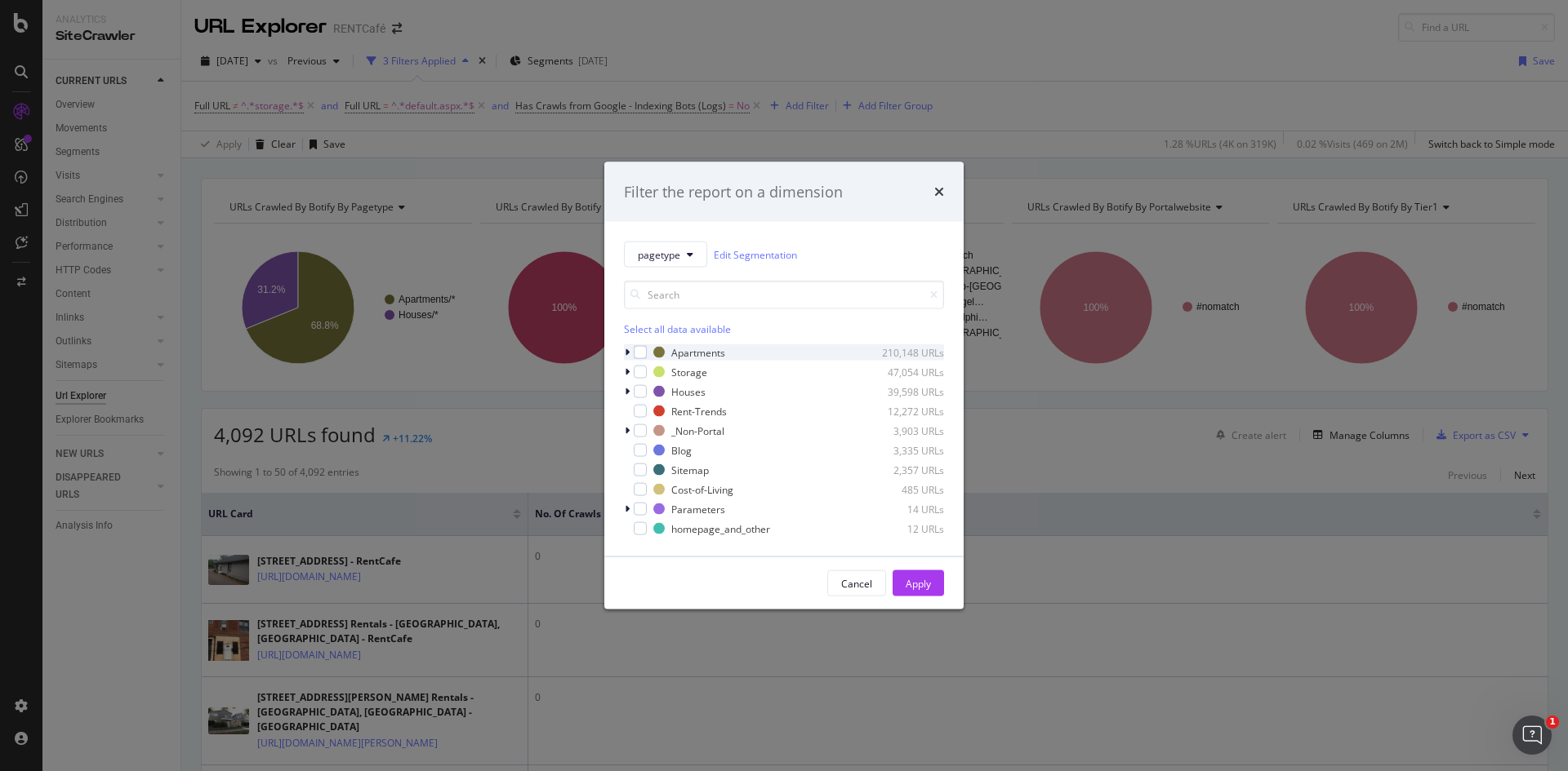
click at [625, 352] on icon "modal" at bounding box center [626, 352] width 5 height 10
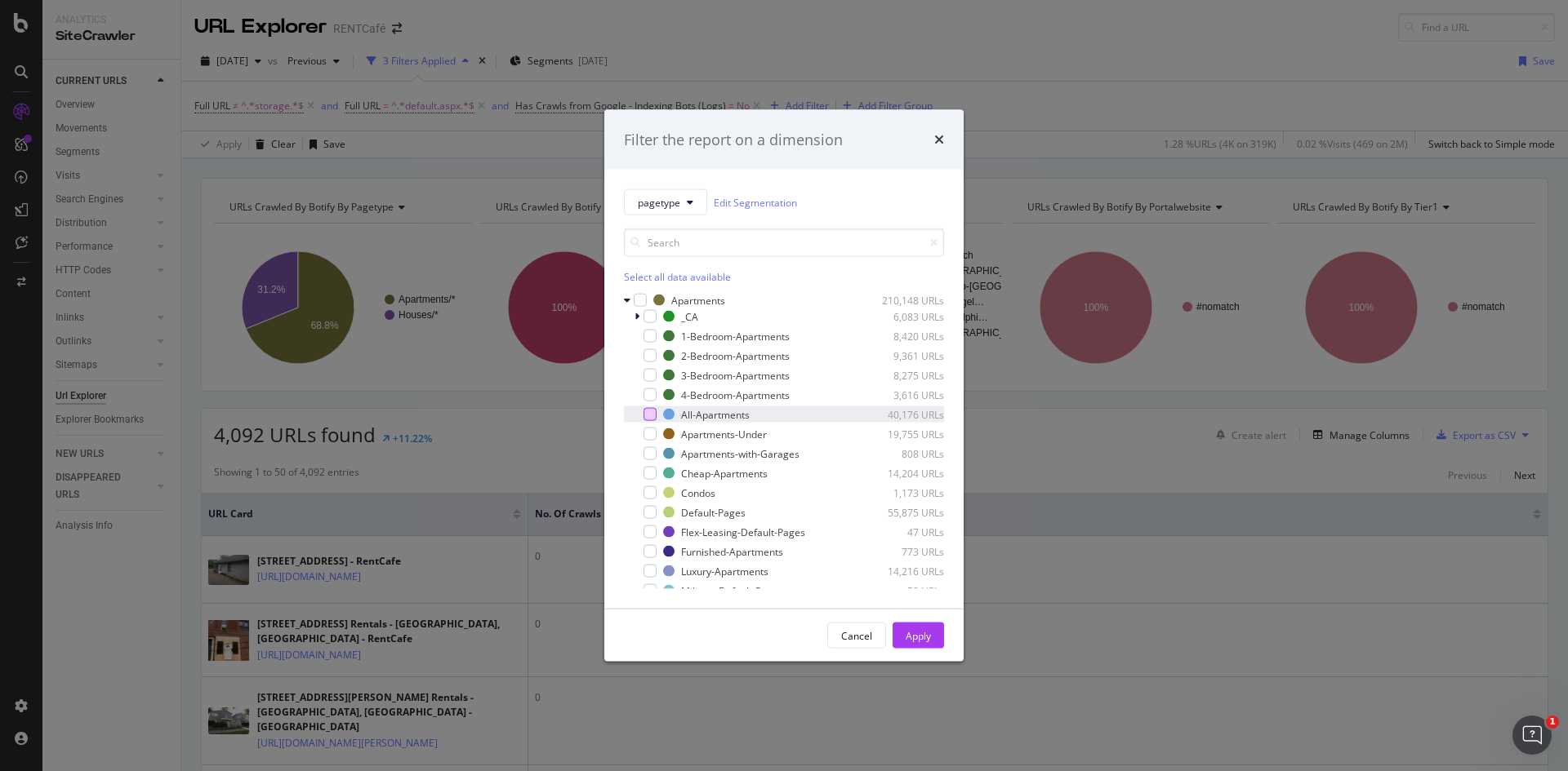
click at [648, 417] on div "modal" at bounding box center [650, 415] width 13 height 13
click at [928, 638] on div "Apply" at bounding box center [918, 635] width 25 height 14
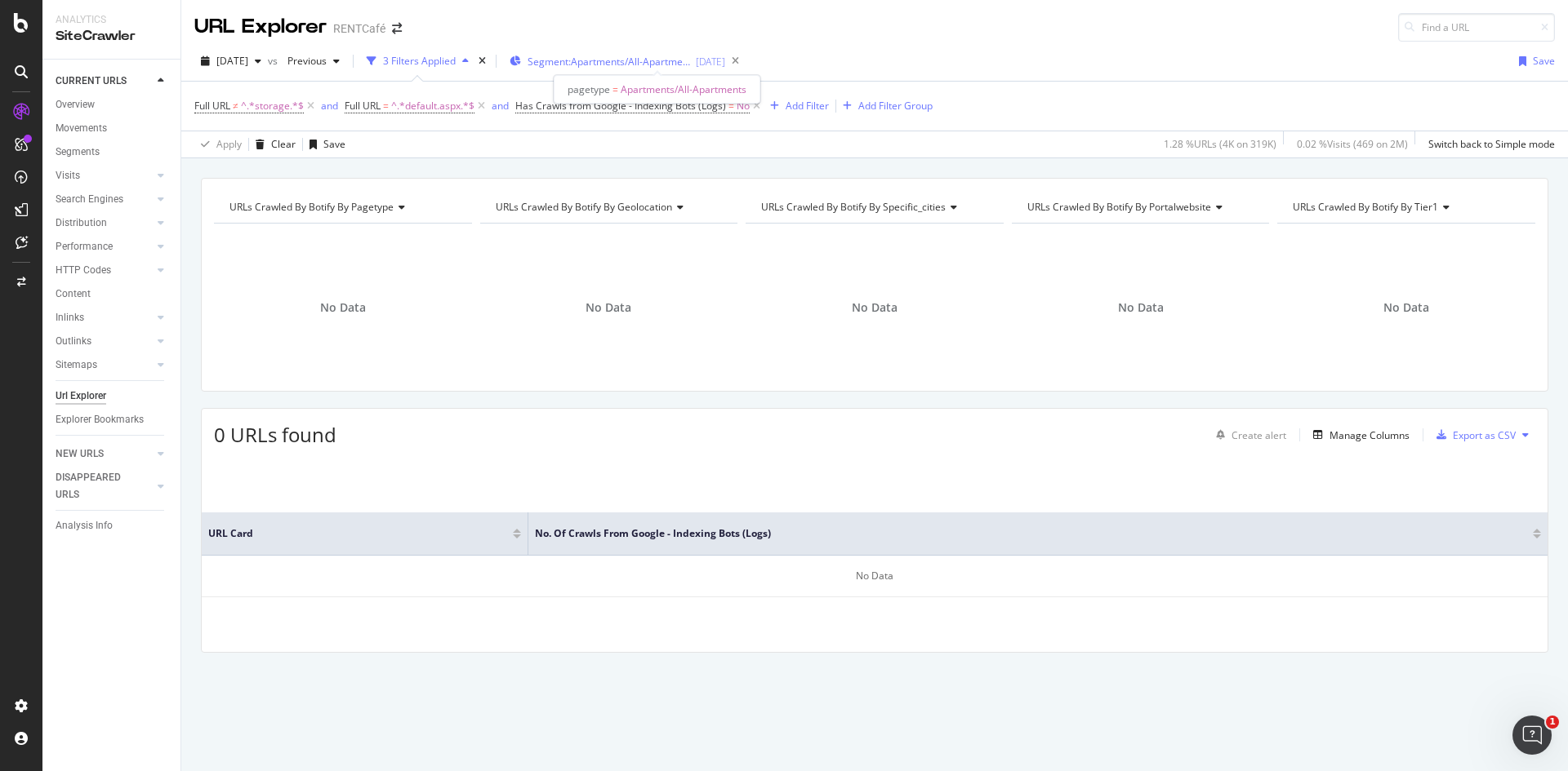
click at [653, 57] on span "Segment: Apartments/All-Apartments" at bounding box center [610, 61] width 164 height 14
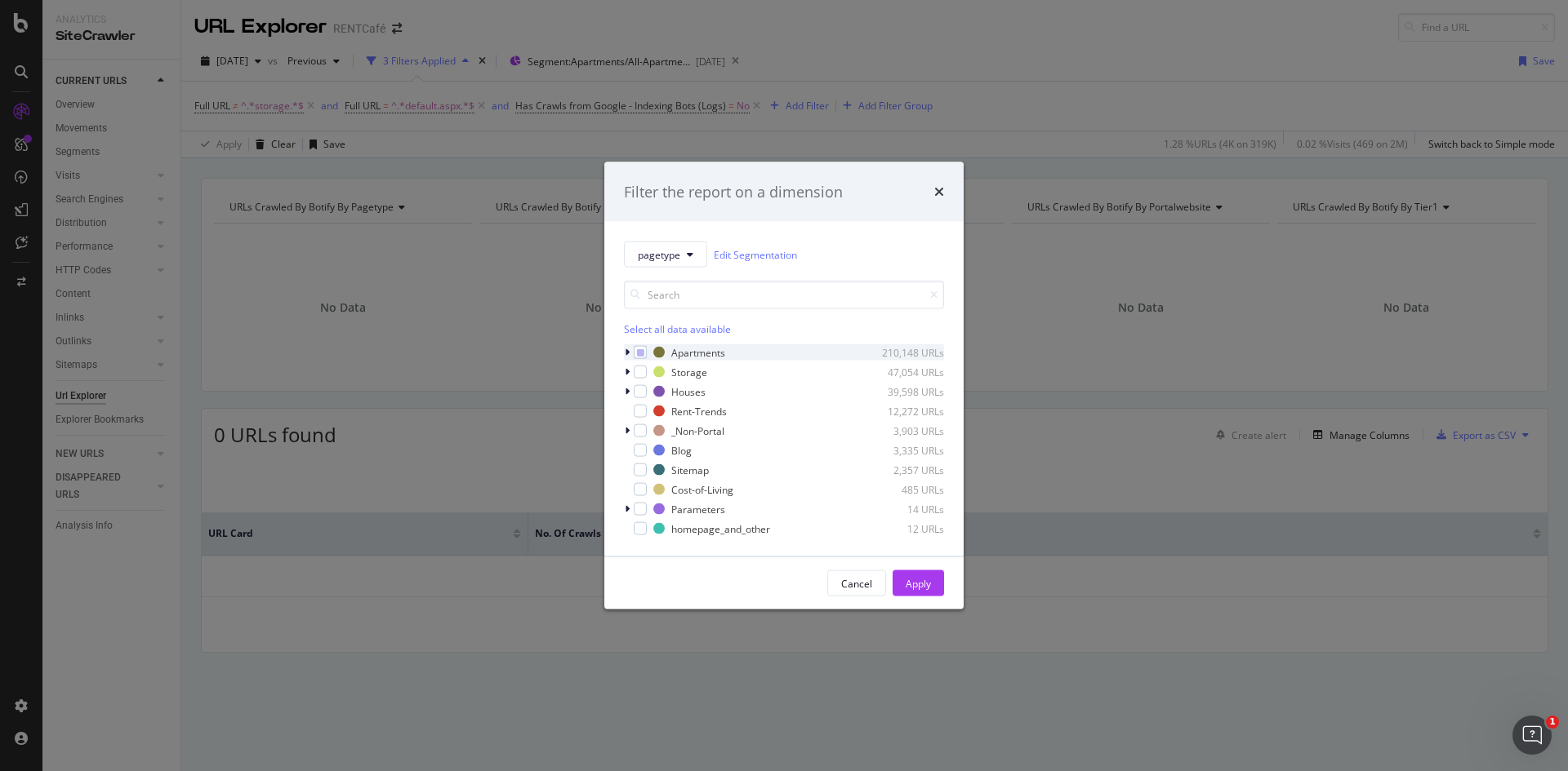
click at [629, 351] on icon "modal" at bounding box center [626, 352] width 5 height 10
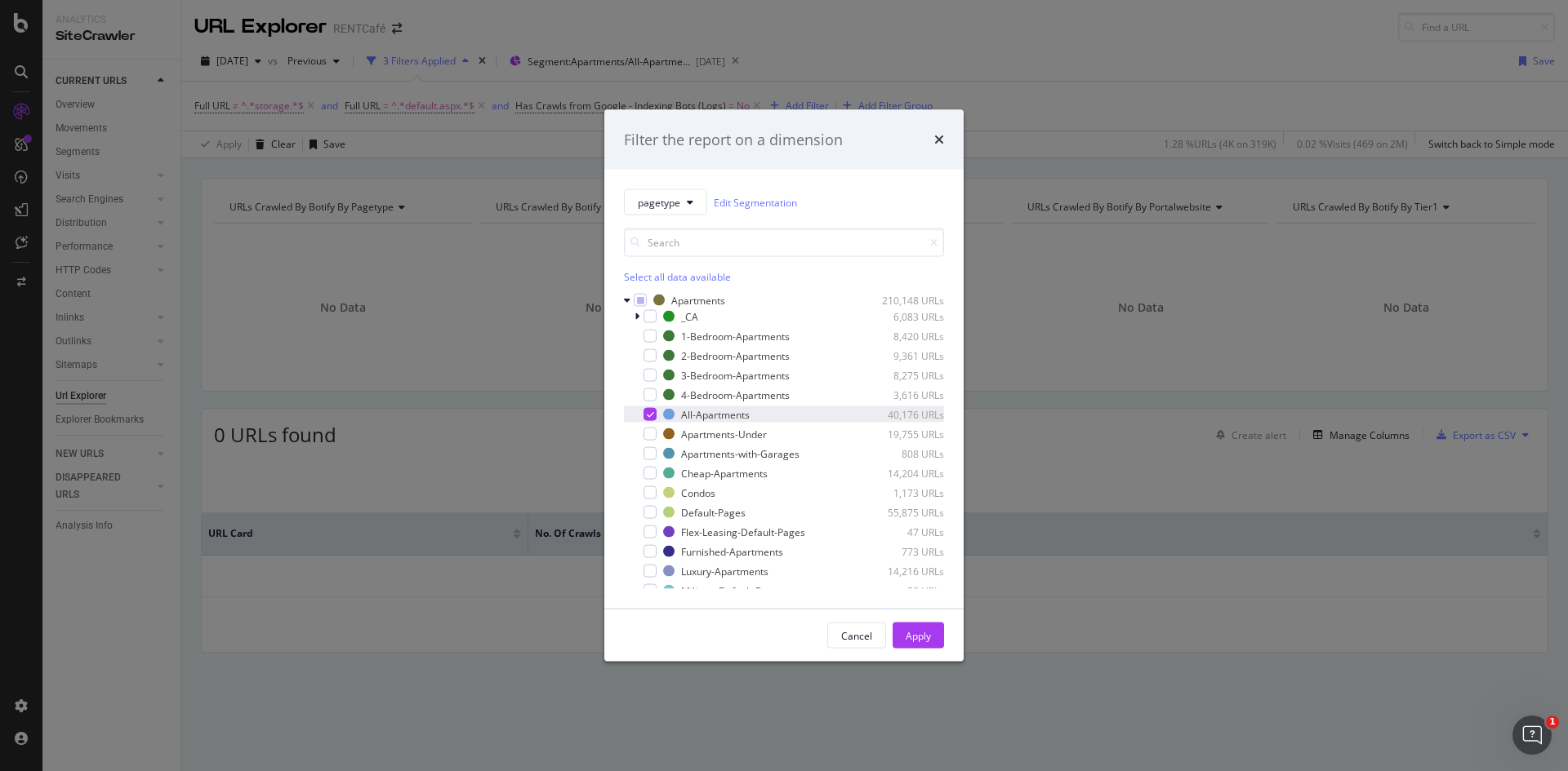
click at [647, 414] on icon "modal" at bounding box center [650, 415] width 7 height 8
click at [638, 316] on icon "modal" at bounding box center [637, 316] width 5 height 10
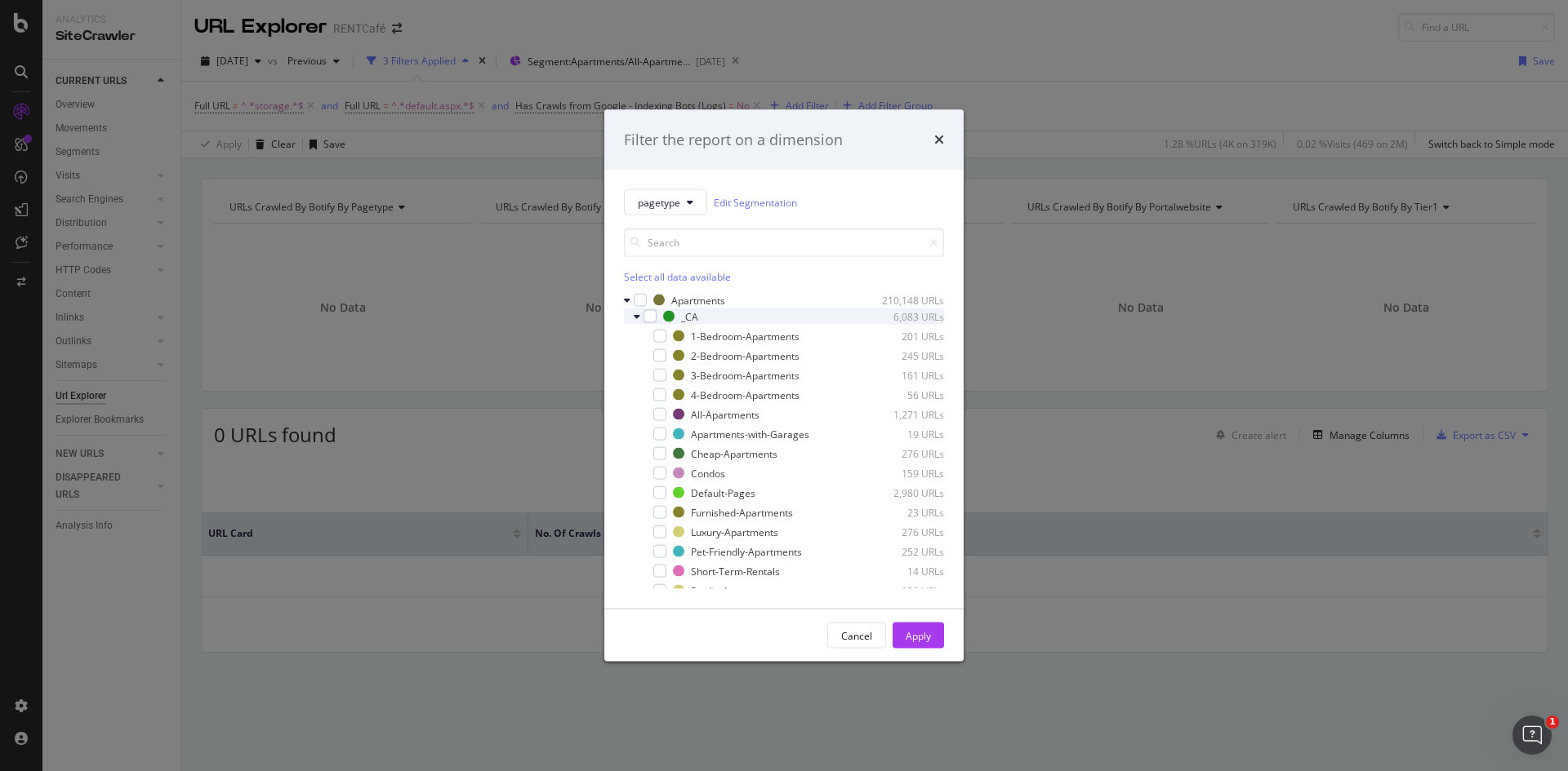
click at [637, 317] on icon "modal" at bounding box center [637, 316] width 7 height 10
click at [637, 317] on icon "modal" at bounding box center [637, 316] width 5 height 10
click at [637, 317] on icon "modal" at bounding box center [637, 316] width 7 height 10
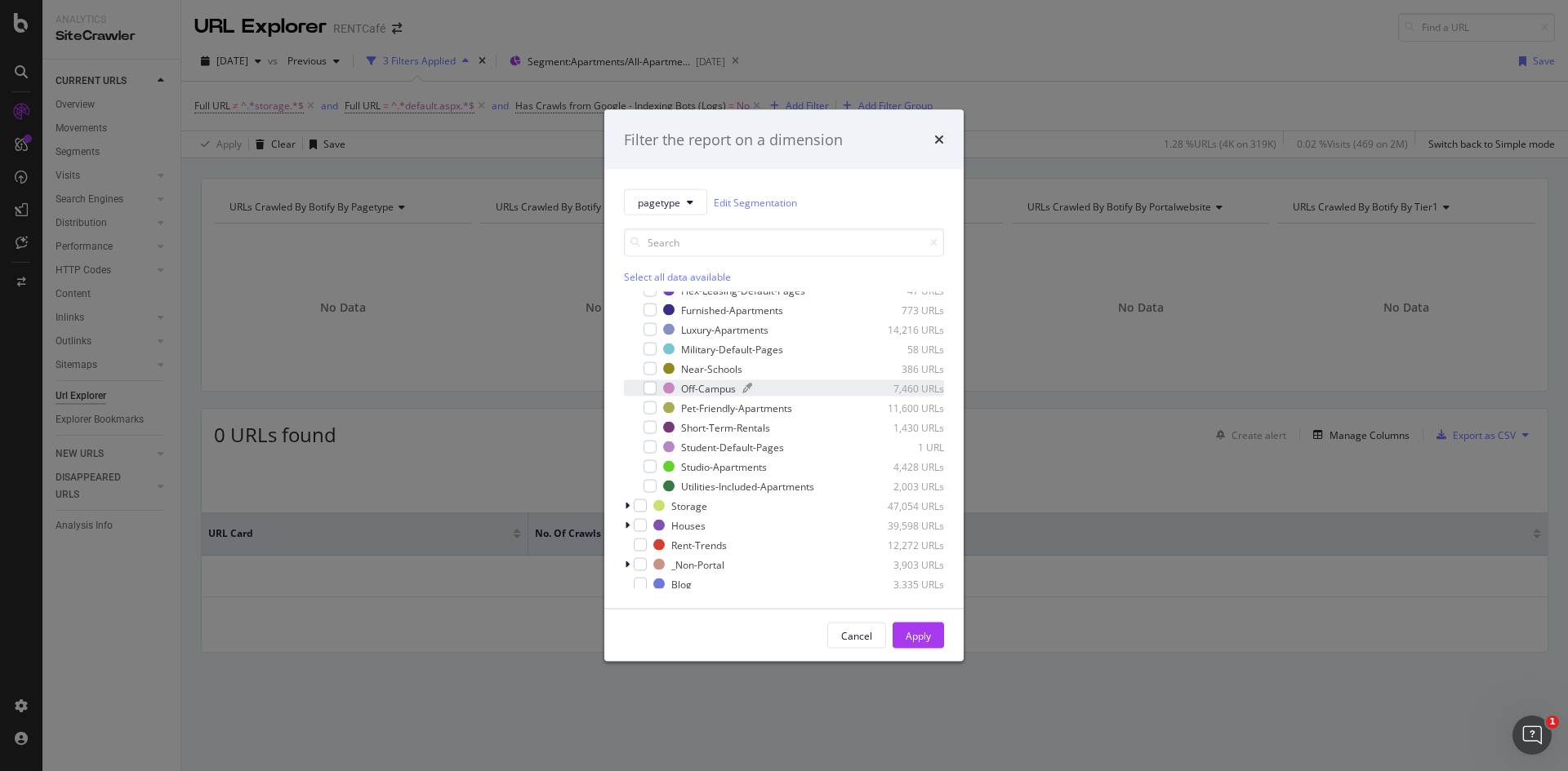
scroll to position [160, 0]
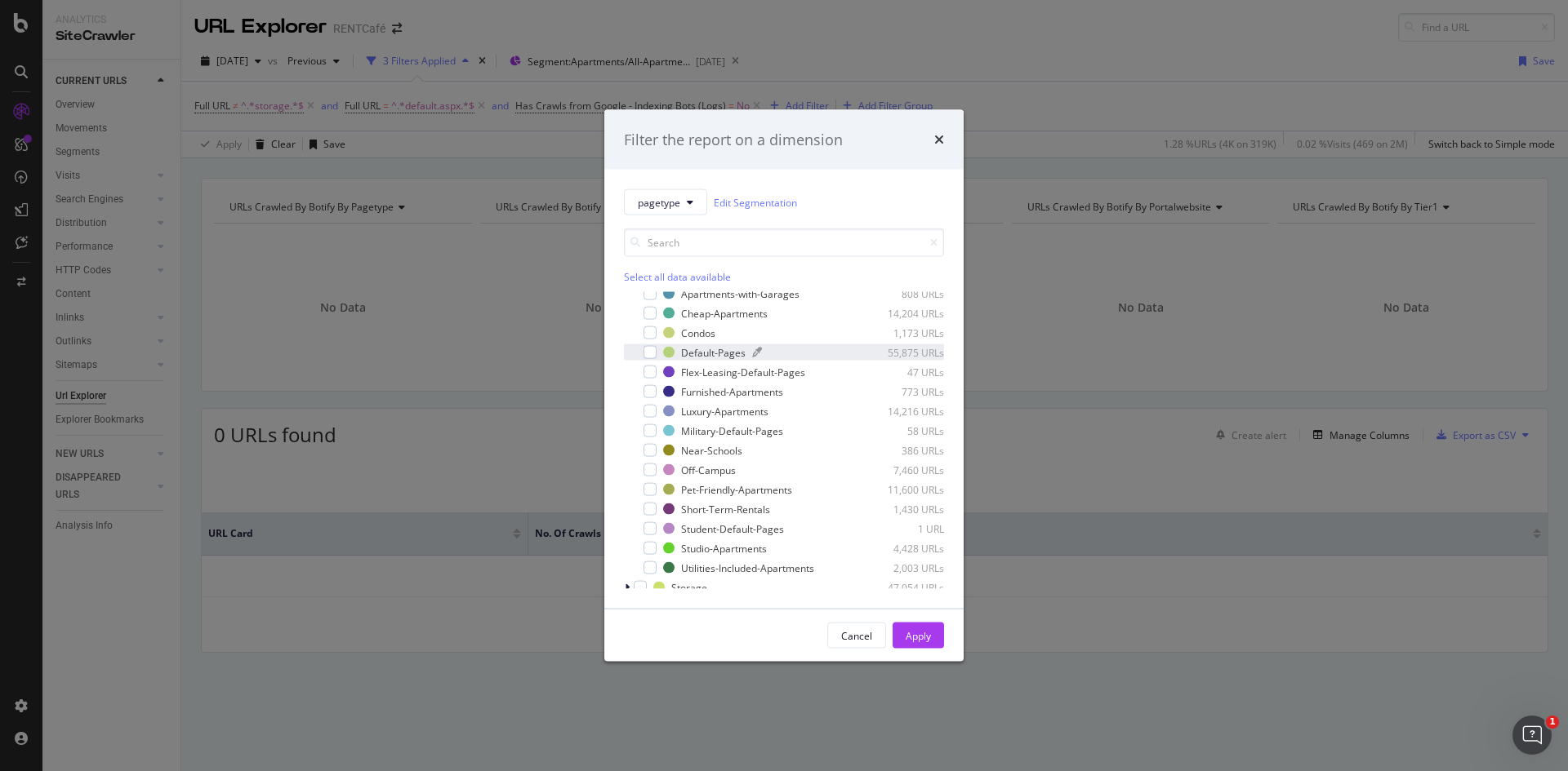
click at [718, 357] on div "Default-Pages" at bounding box center [713, 352] width 64 height 14
click at [913, 631] on div "Apply" at bounding box center [918, 635] width 25 height 14
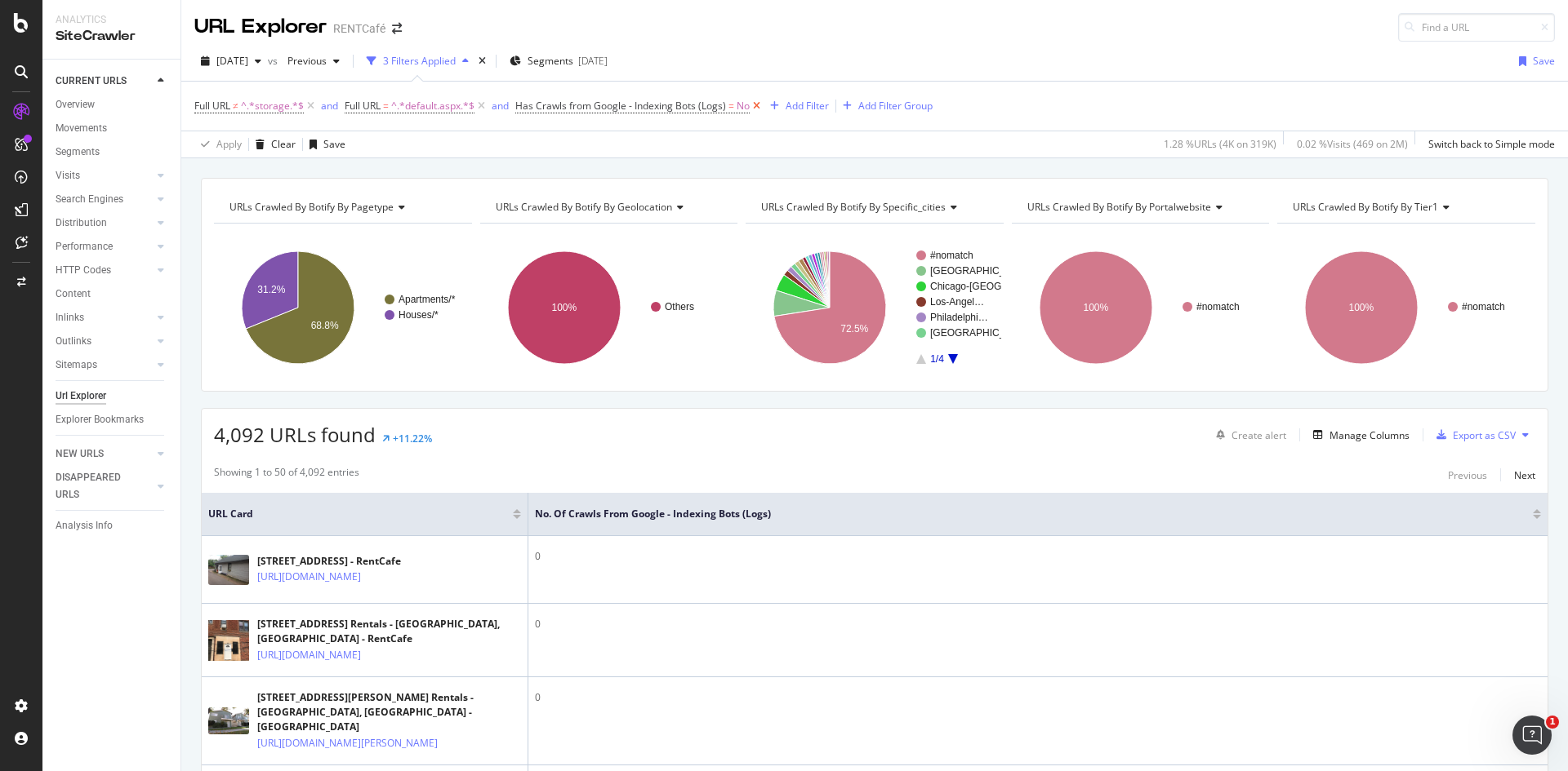
click at [757, 108] on icon at bounding box center [757, 106] width 14 height 17
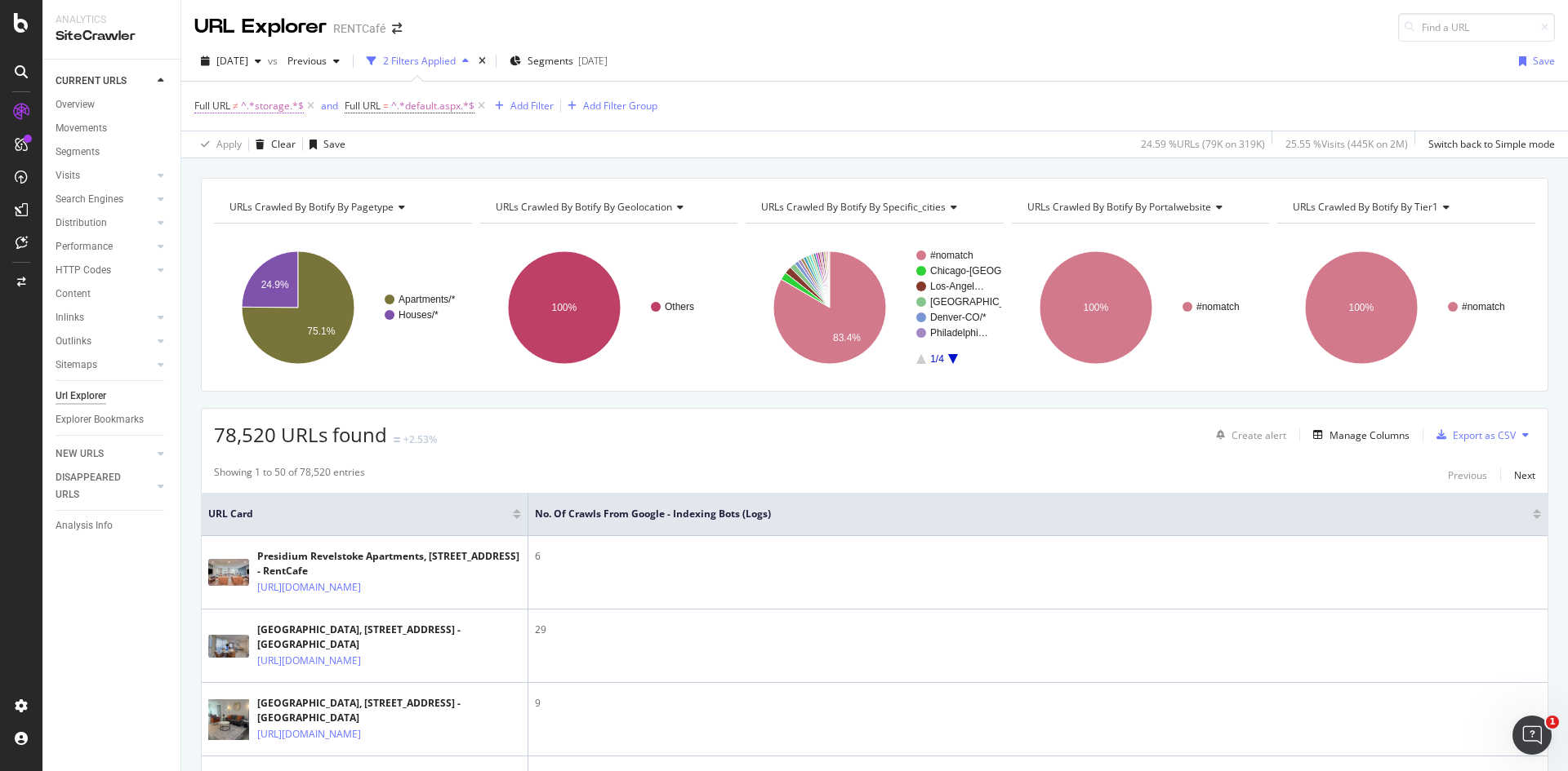
click at [248, 108] on span "^.*storage.*$" at bounding box center [273, 106] width 63 height 23
click at [270, 140] on span "Doesn't contain" at bounding box center [245, 143] width 71 height 14
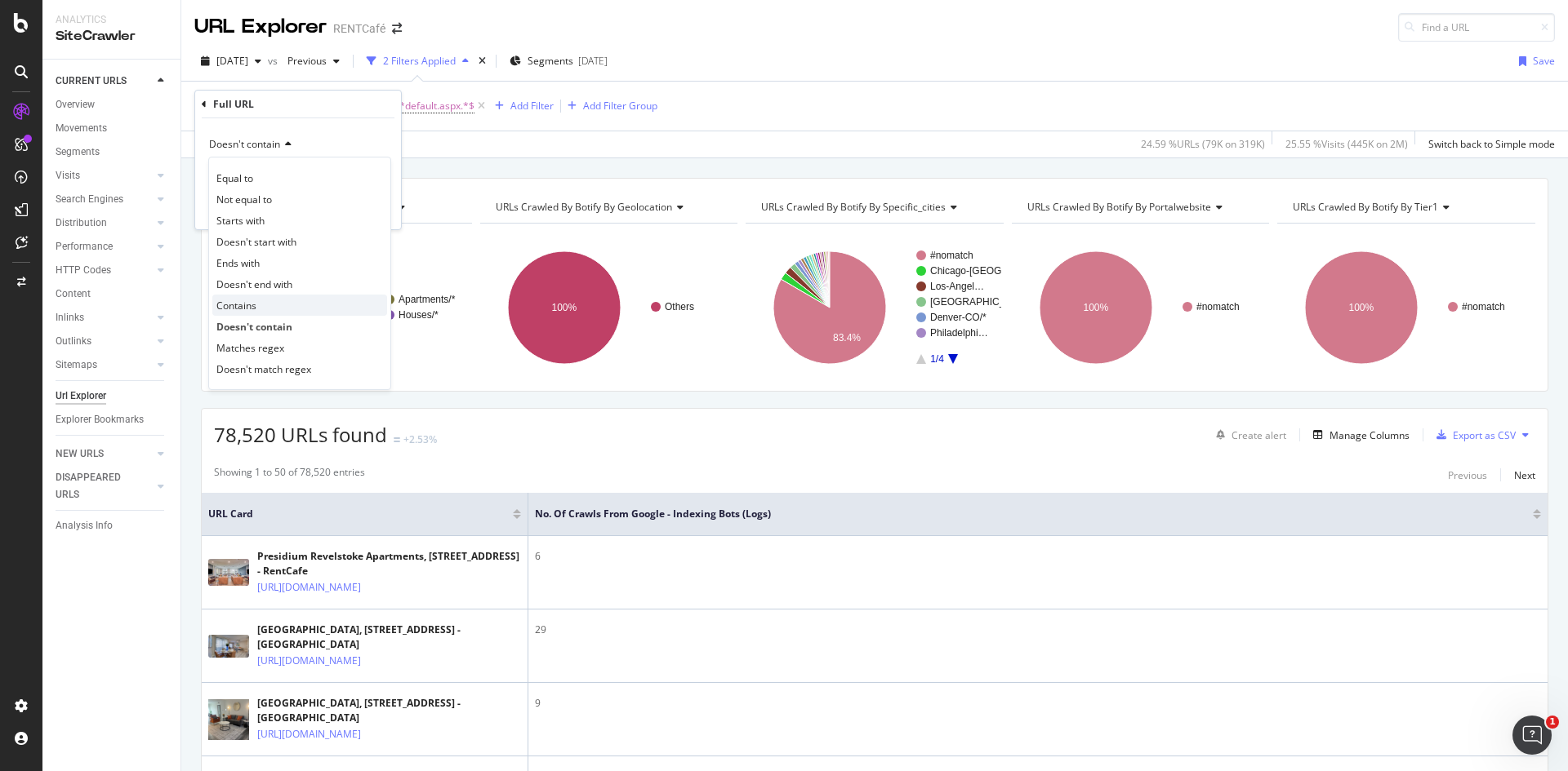
click at [267, 302] on div "Contains" at bounding box center [300, 305] width 175 height 21
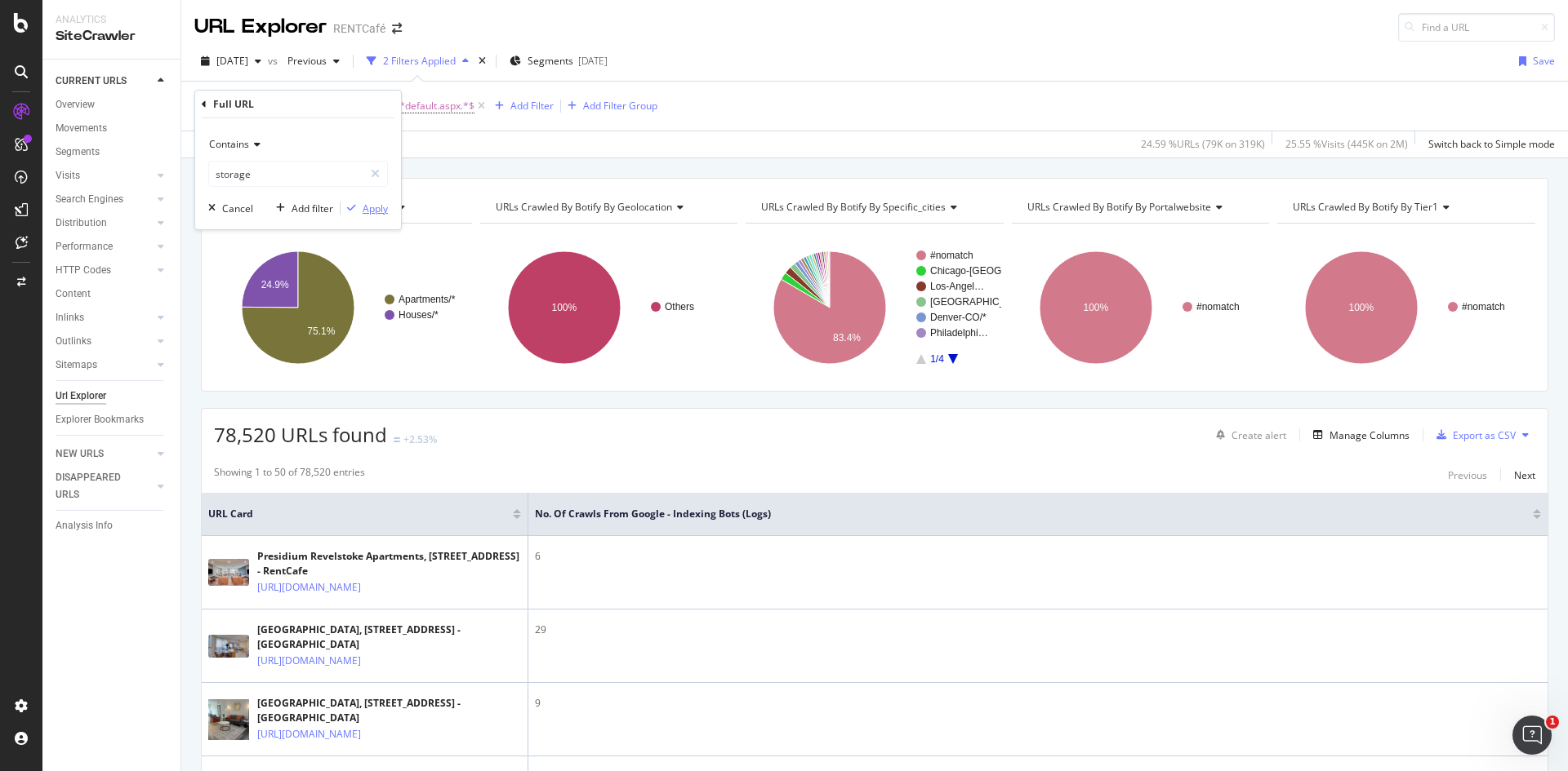
click at [382, 208] on div "Apply" at bounding box center [375, 208] width 25 height 14
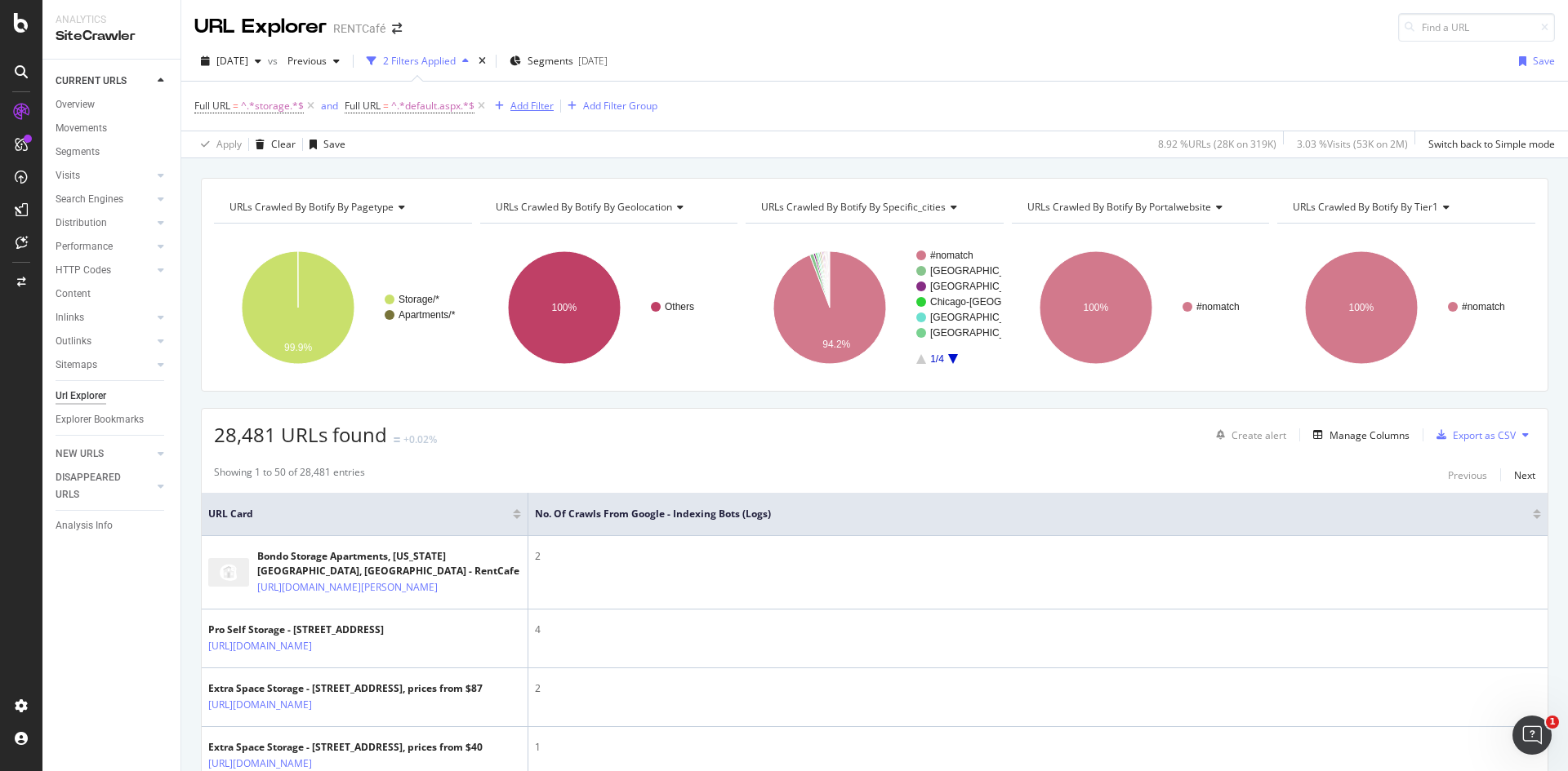
click at [523, 109] on div "Add Filter" at bounding box center [532, 105] width 44 height 14
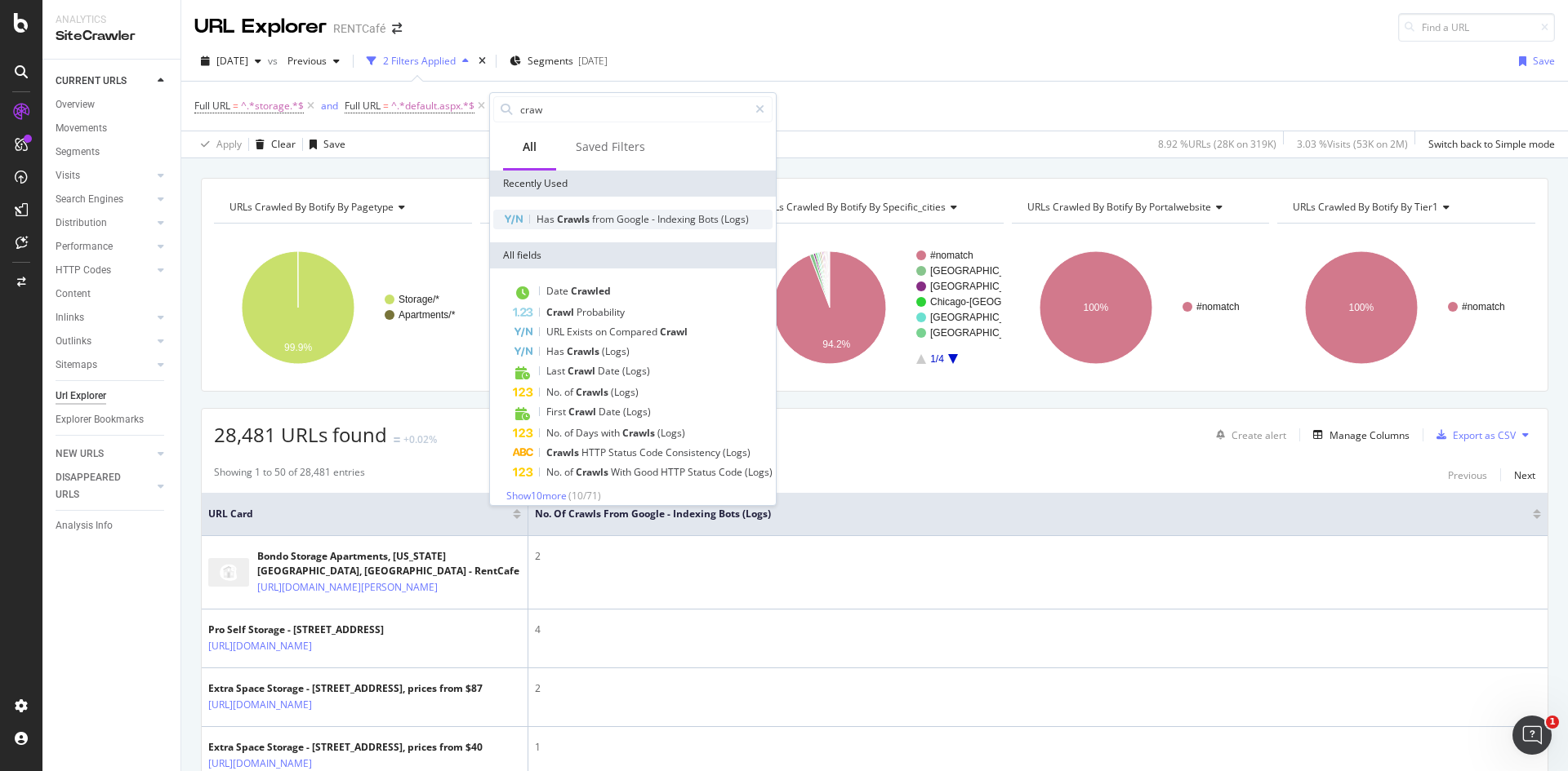
click at [601, 221] on span "from" at bounding box center [604, 219] width 24 height 14
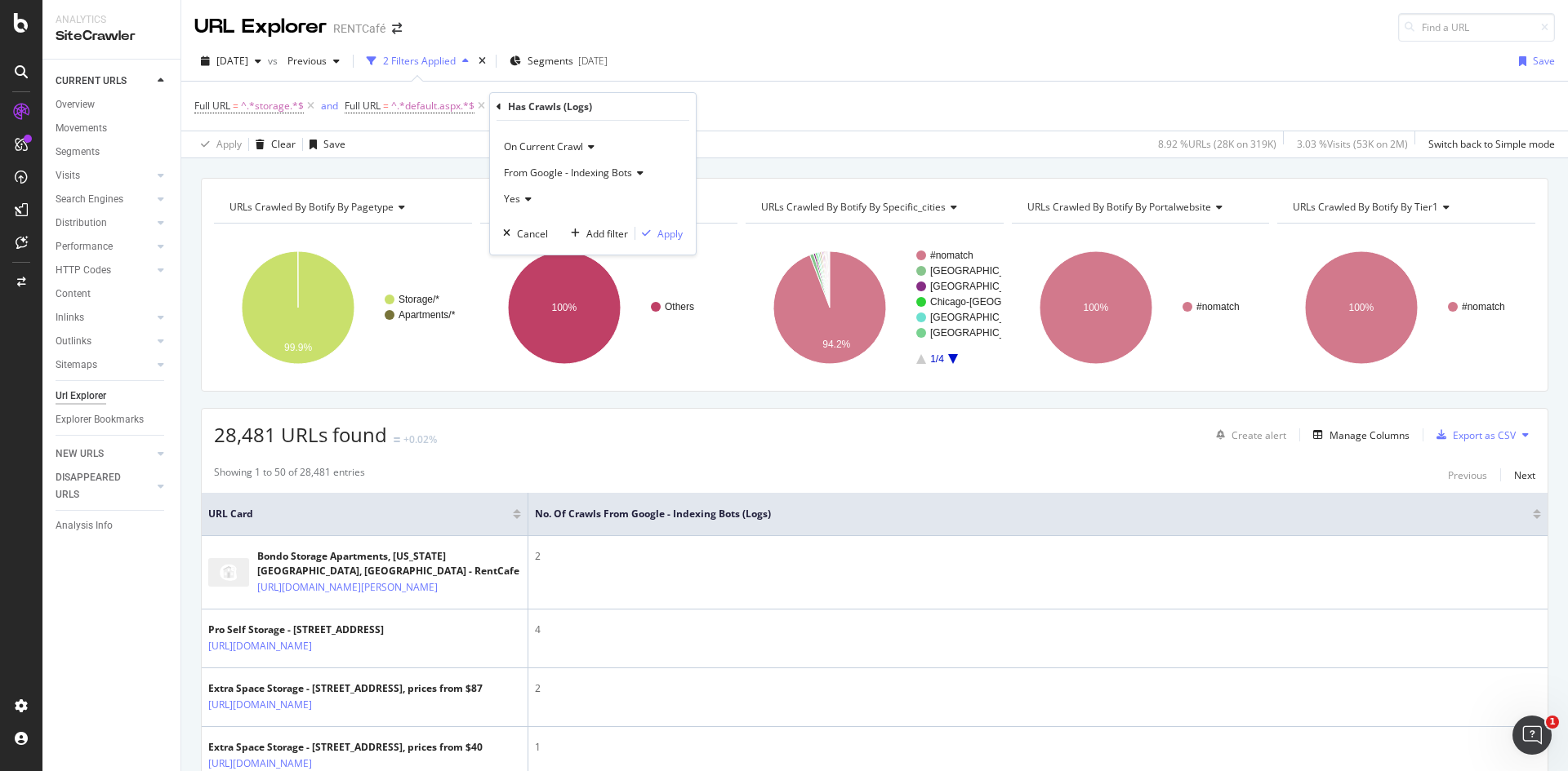
click at [521, 201] on icon at bounding box center [526, 199] width 11 height 10
click at [525, 250] on div "No" at bounding box center [595, 254] width 175 height 21
click at [665, 237] on div "Apply" at bounding box center [670, 233] width 25 height 14
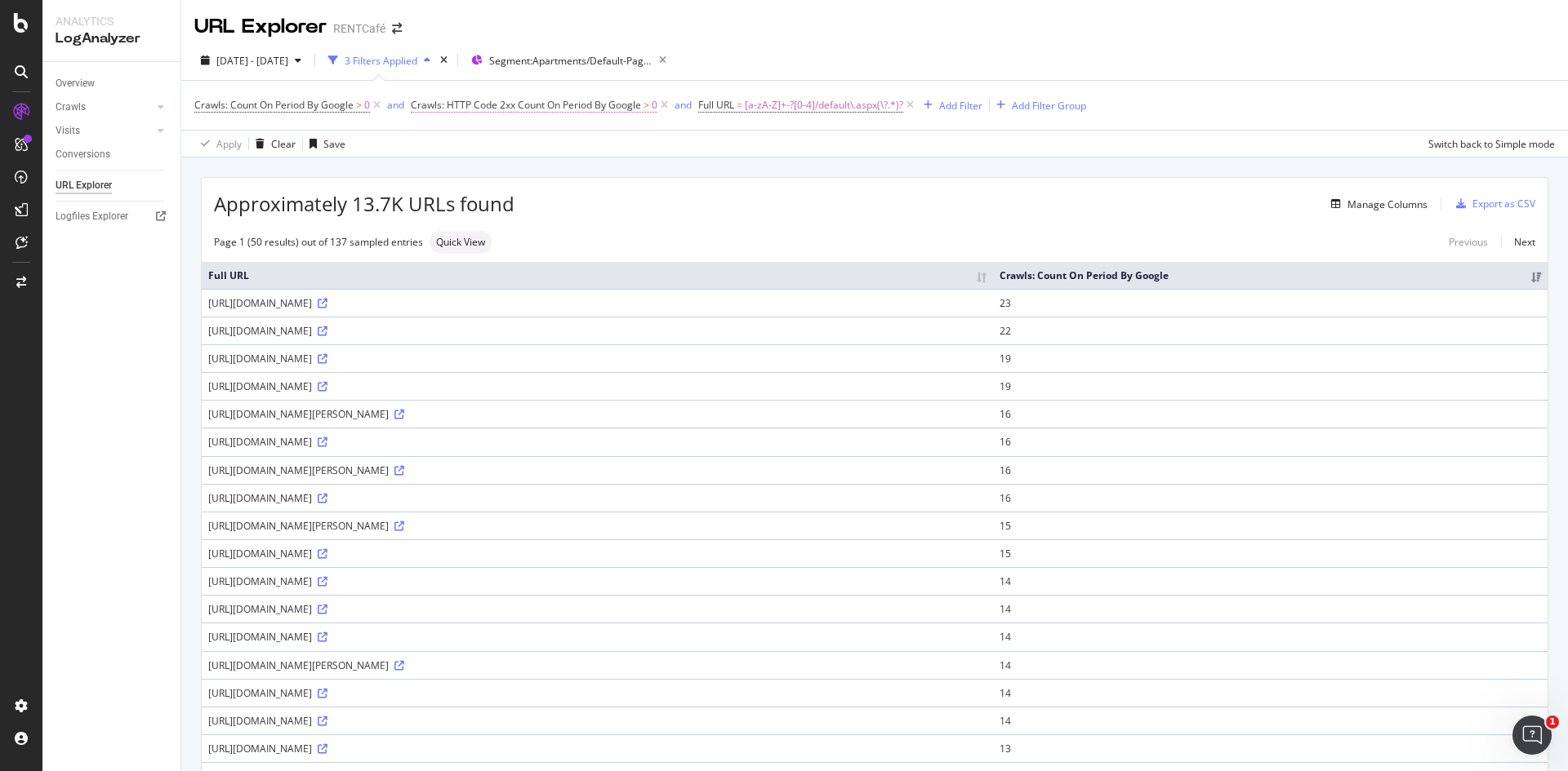
click at [525, 107] on span "Crawls: HTTP Code 2xx Count On Period By Google" at bounding box center [527, 104] width 231 height 14
click at [510, 535] on td "https://www.rentcafe.com/apartments/tx/richardson/shenandoah0/default.aspx" at bounding box center [597, 525] width 792 height 28
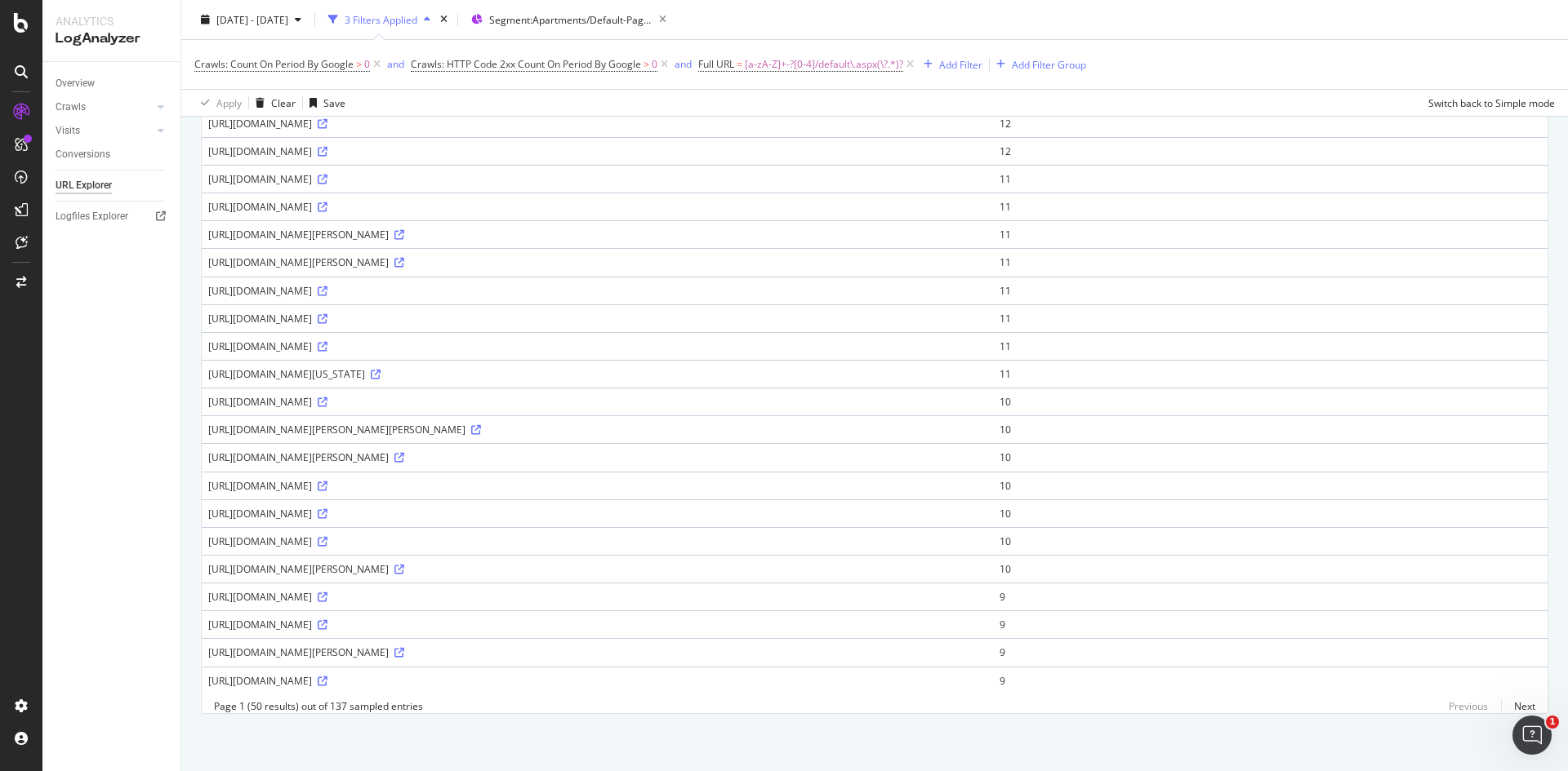
scroll to position [1000, 0]
drag, startPoint x: 570, startPoint y: 585, endPoint x: 208, endPoint y: 591, distance: 362.0
click at [208, 591] on td "https://www.rentcafe.com/apartments/tx/dallas/villas-del-zocalo-4/default.aspx" at bounding box center [597, 597] width 792 height 28
copy div "https://www.rentcafe.com/apartments/tx/dallas/villas-del-zocalo-4/default.aspx"
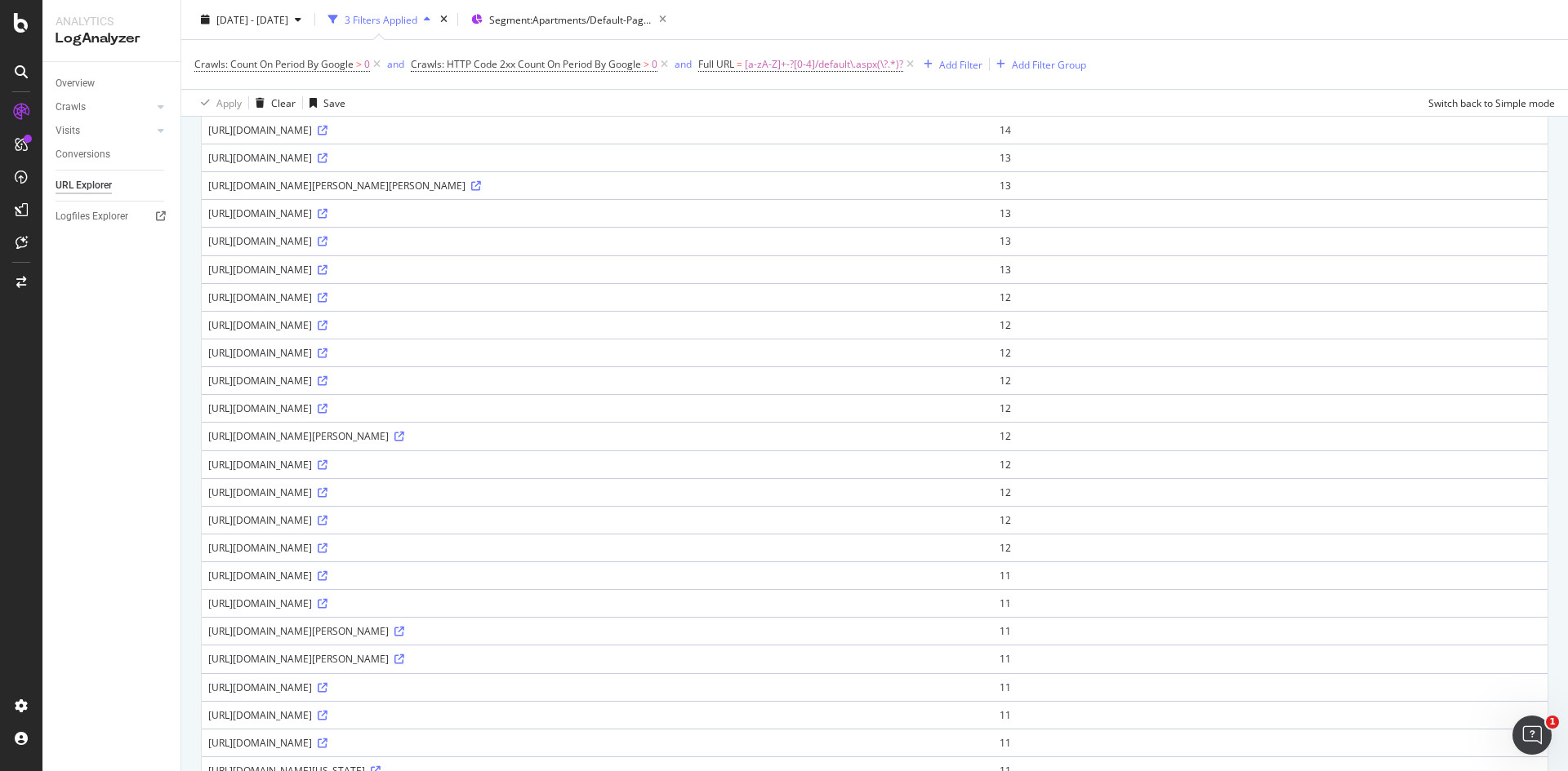
scroll to position [0, 0]
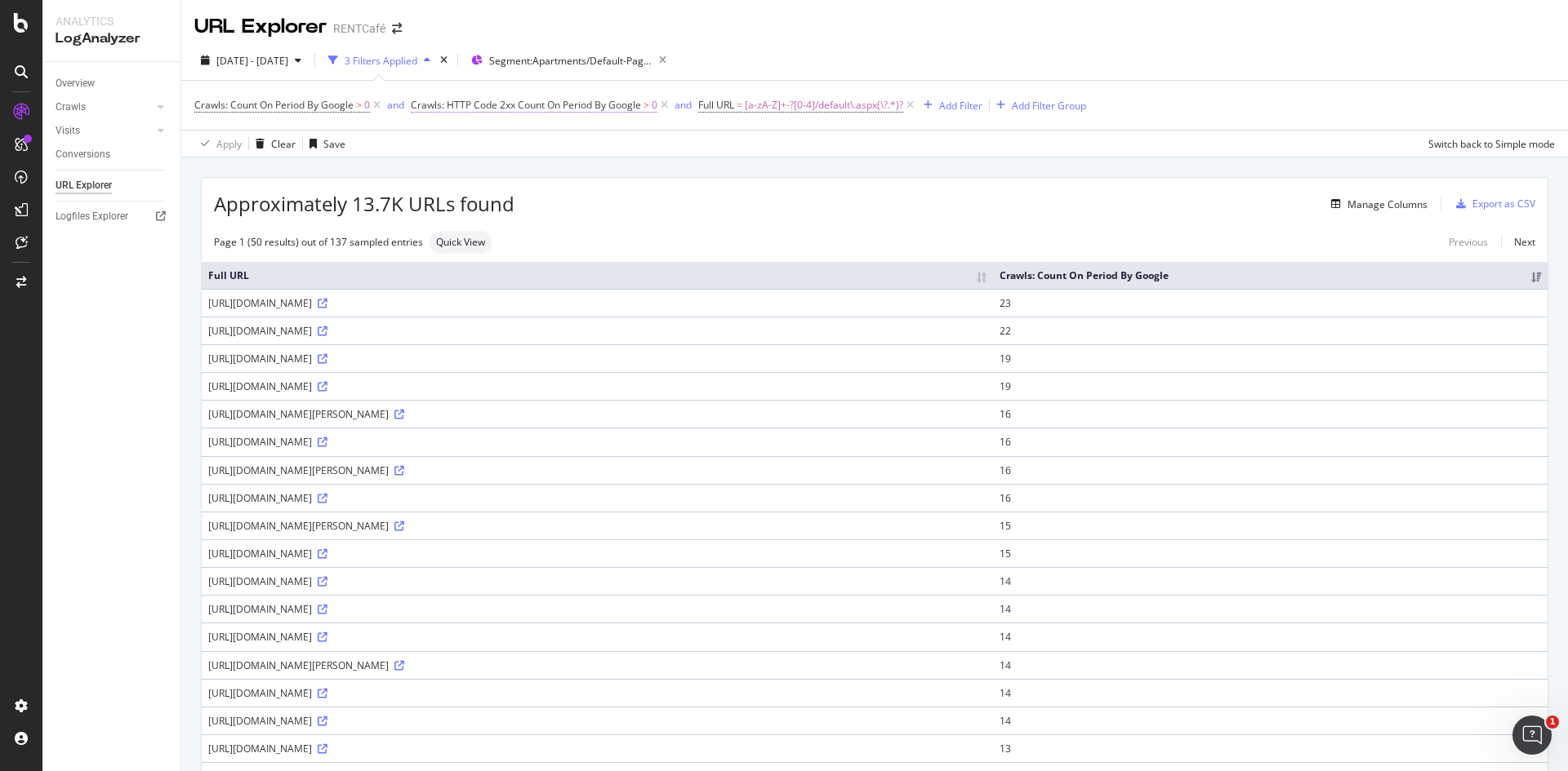
click at [468, 111] on span "Crawls: HTTP Code 2xx Count On Period By Google" at bounding box center [527, 104] width 231 height 14
click at [449, 153] on div "2xx" at bounding box center [528, 143] width 205 height 26
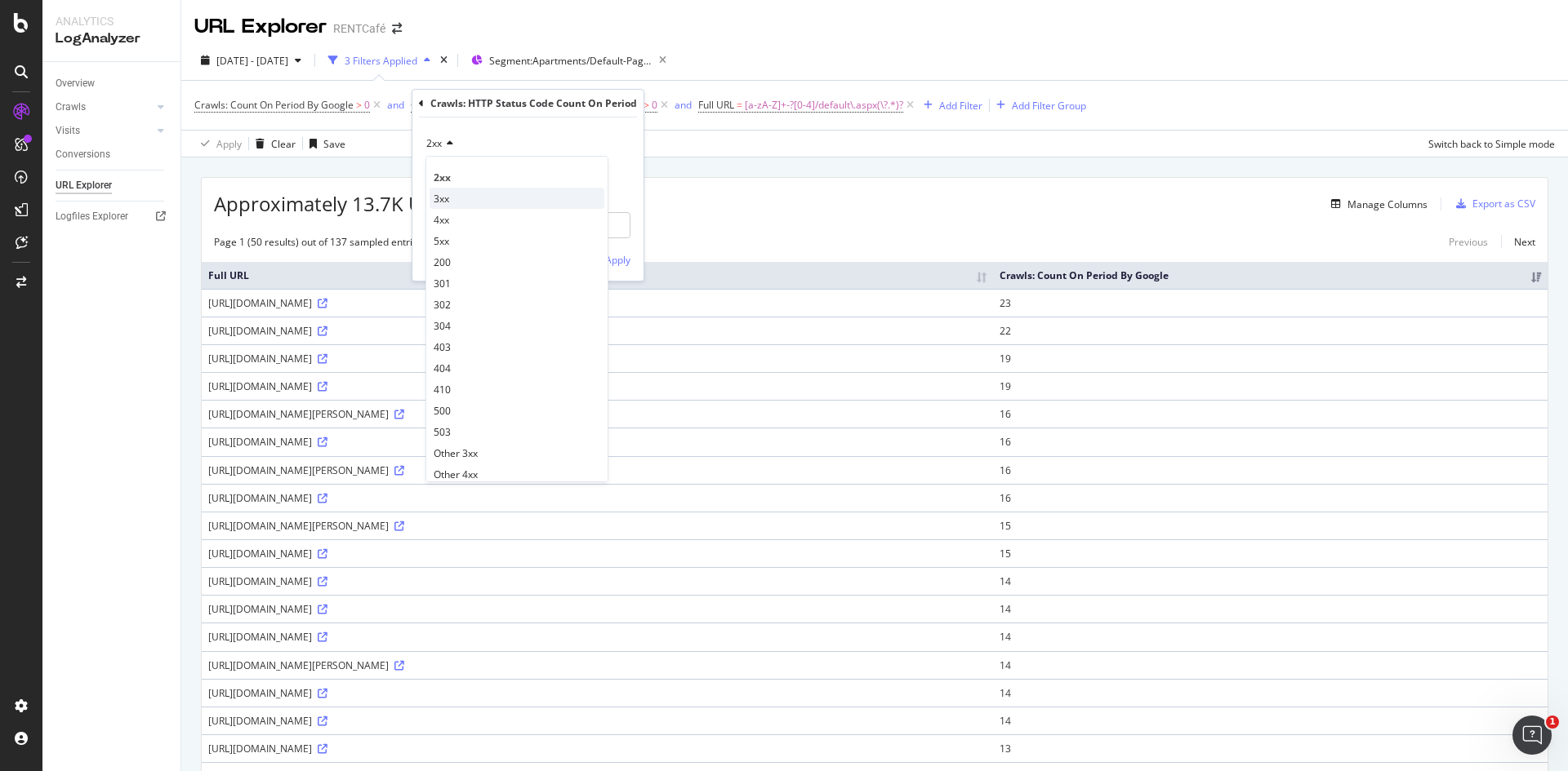
click at [447, 195] on span "3xx" at bounding box center [441, 198] width 16 height 14
click at [608, 264] on div "Apply" at bounding box center [617, 259] width 25 height 14
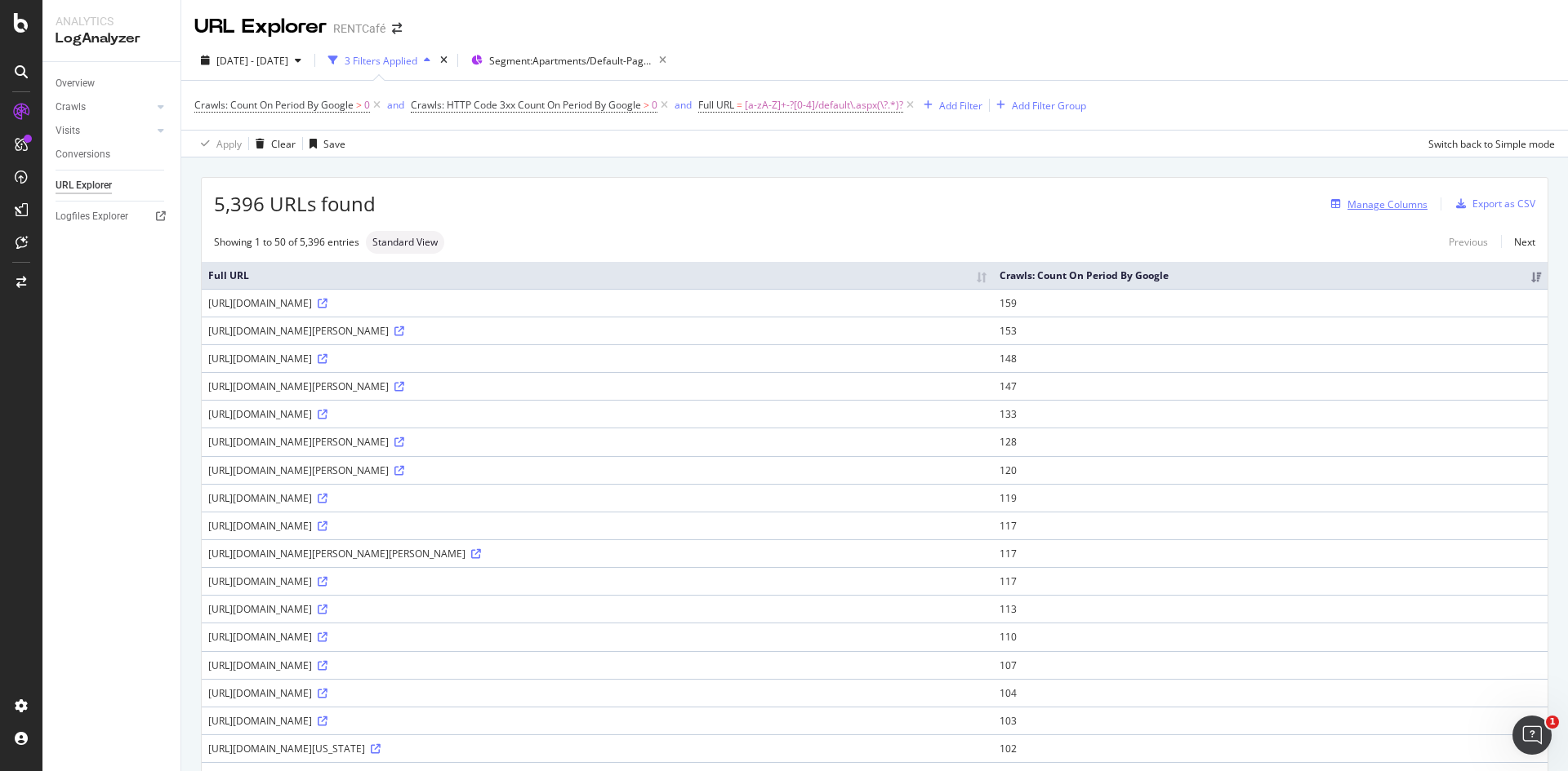
click at [1362, 214] on button "Manage Columns" at bounding box center [1376, 204] width 103 height 20
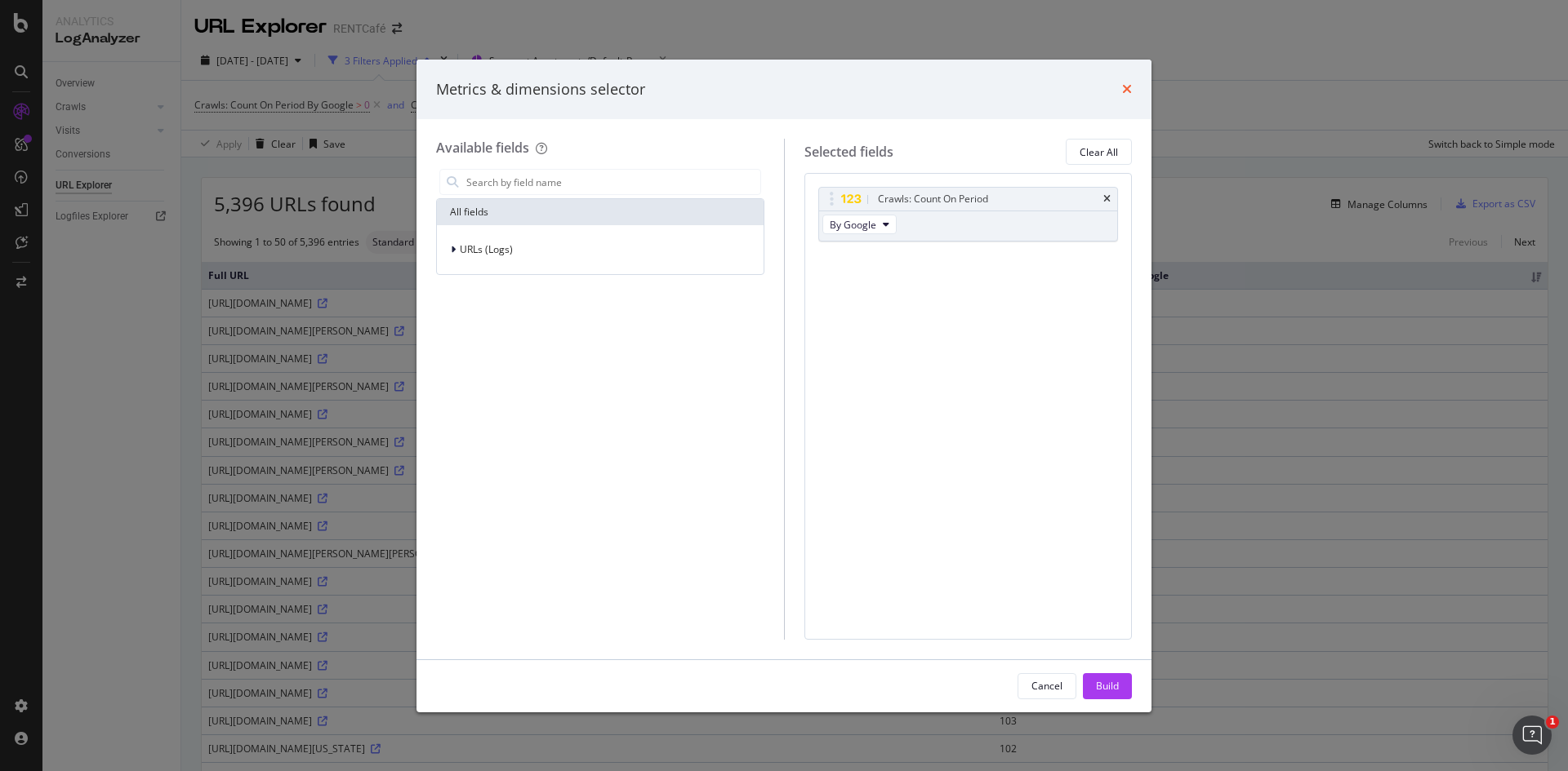
click at [1129, 86] on icon "times" at bounding box center [1127, 89] width 10 height 13
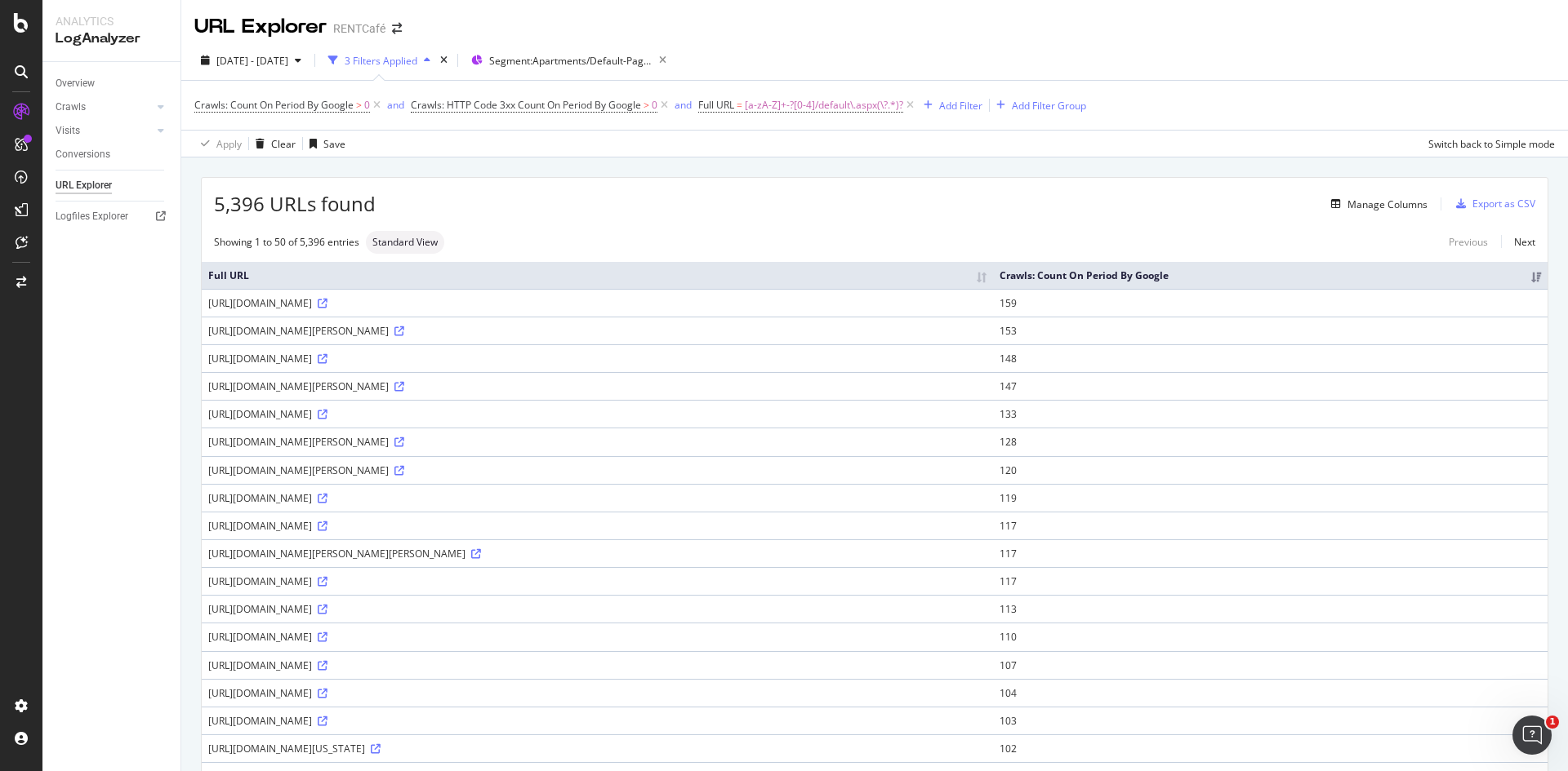
click at [568, 472] on div "[URL][DOMAIN_NAME][PERSON_NAME]" at bounding box center [597, 471] width 778 height 14
click at [578, 471] on div "[URL][DOMAIN_NAME][PERSON_NAME]" at bounding box center [597, 471] width 778 height 14
click at [404, 472] on icon at bounding box center [399, 471] width 10 height 10
drag, startPoint x: 564, startPoint y: 469, endPoint x: 409, endPoint y: 471, distance: 155.0
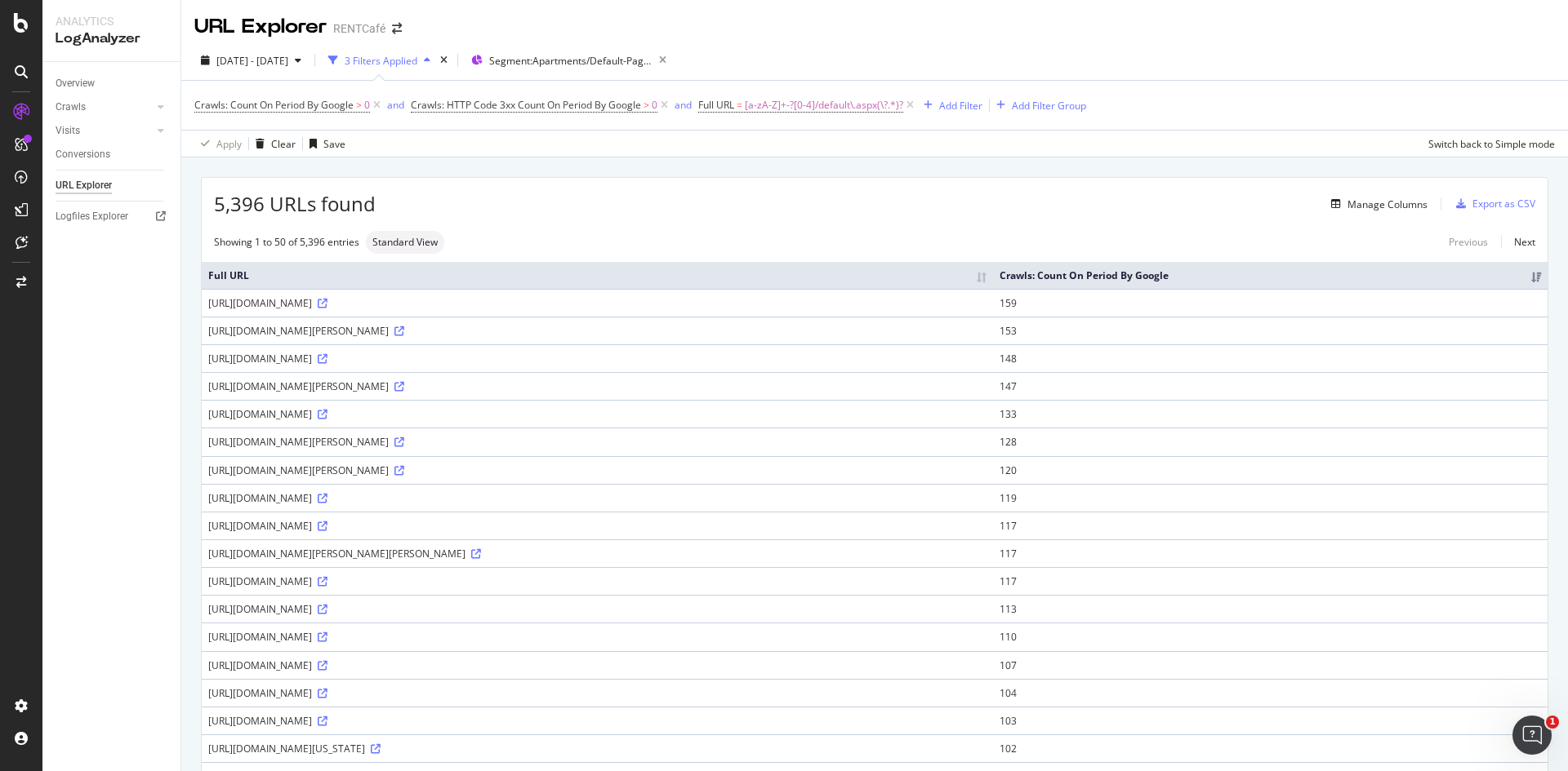
click at [409, 471] on div "[URL][DOMAIN_NAME][PERSON_NAME]" at bounding box center [597, 471] width 778 height 14
click at [784, 513] on td "[URL][DOMAIN_NAME]" at bounding box center [597, 525] width 792 height 28
drag, startPoint x: 580, startPoint y: 525, endPoint x: 210, endPoint y: 525, distance: 370.0
click at [210, 525] on div "[URL][DOMAIN_NAME]" at bounding box center [597, 525] width 778 height 14
copy div "[URL][DOMAIN_NAME]"
